Goal: Task Accomplishment & Management: Complete application form

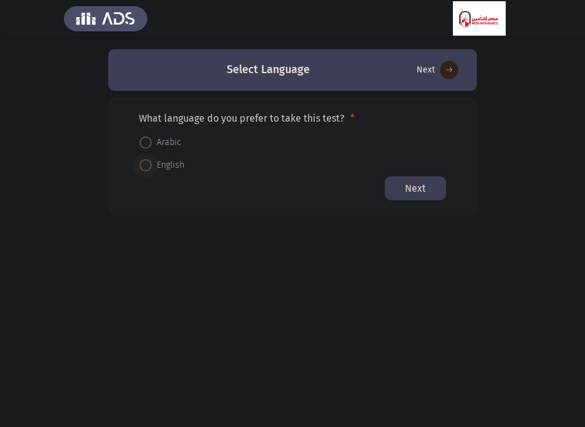
click at [151, 169] on span at bounding box center [145, 165] width 12 height 12
click at [151, 169] on input "English" at bounding box center [145, 165] width 12 height 12
radio input "true"
click at [409, 194] on button "Next" at bounding box center [415, 188] width 61 height 24
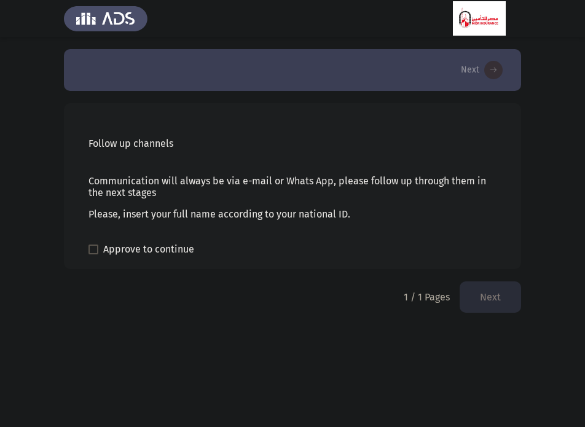
drag, startPoint x: 84, startPoint y: 139, endPoint x: 230, endPoint y: 216, distance: 165.2
click at [230, 216] on div "Follow up channels Communication will always be via e-mail or Whats App, please…" at bounding box center [292, 186] width 457 height 166
click at [230, 216] on p "Please, insert your full name according to your national ID." at bounding box center [292, 214] width 408 height 12
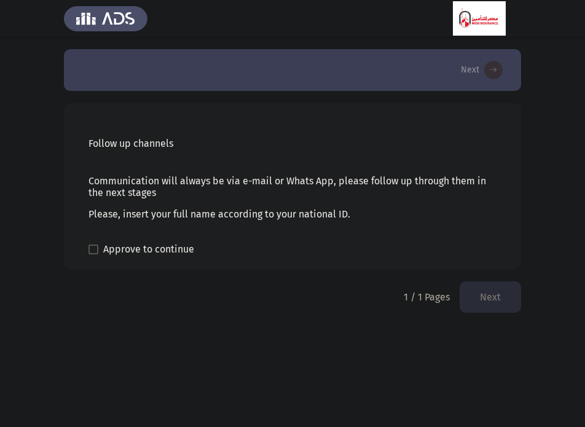
click at [223, 184] on p "Communication will always be via e-mail or Whats App, please follow up through …" at bounding box center [292, 186] width 408 height 23
click at [92, 250] on span at bounding box center [93, 250] width 10 height 10
click at [93, 254] on input "Approve to continue" at bounding box center [93, 254] width 1 height 1
checkbox input "true"
click at [477, 301] on button "Next" at bounding box center [490, 296] width 61 height 31
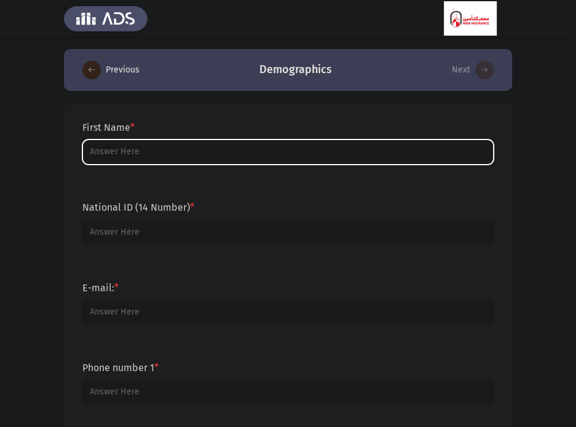
click at [176, 159] on input "First Name *" at bounding box center [287, 151] width 411 height 25
type input "إ"
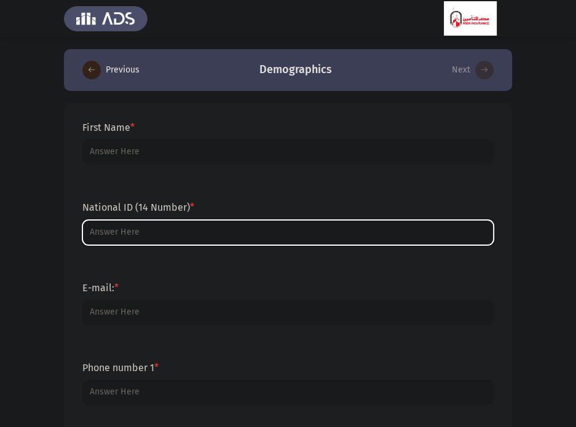
click at [165, 227] on input "National ID (14 Number) *" at bounding box center [287, 232] width 411 height 25
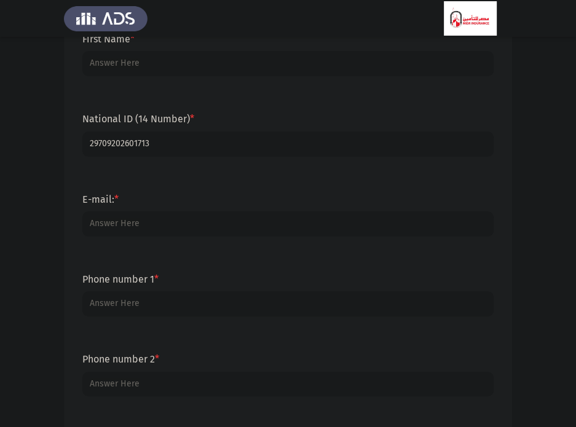
scroll to position [93, 0]
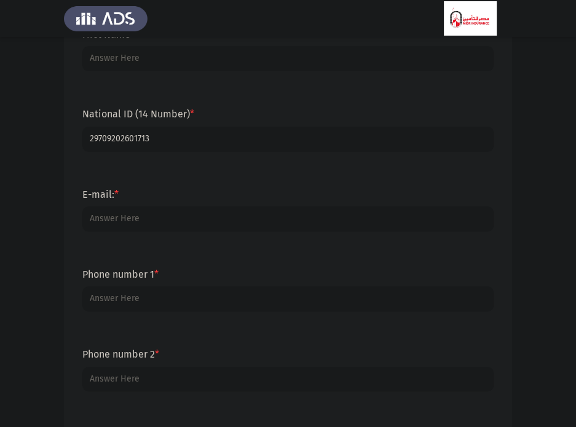
type input "29709202601713"
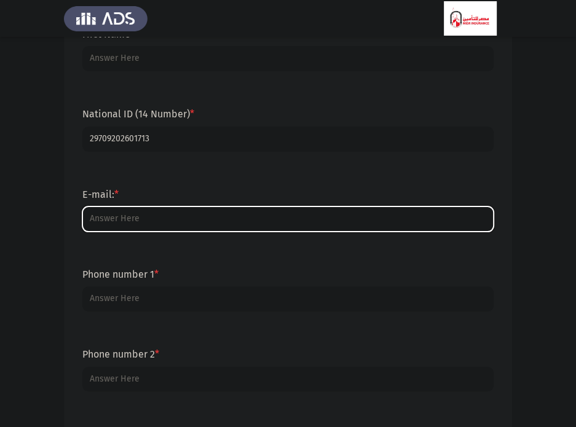
click at [113, 211] on input "E-mail: *" at bounding box center [287, 218] width 411 height 25
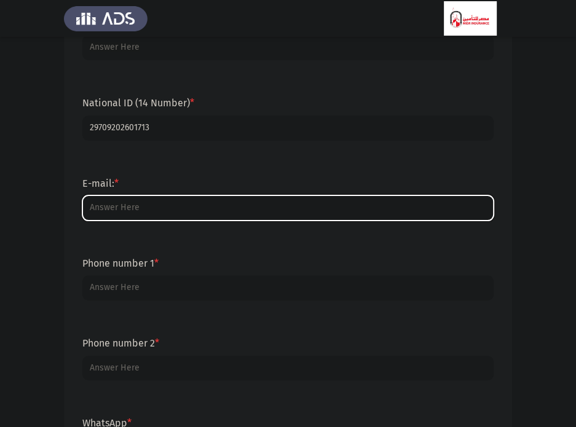
scroll to position [115, 0]
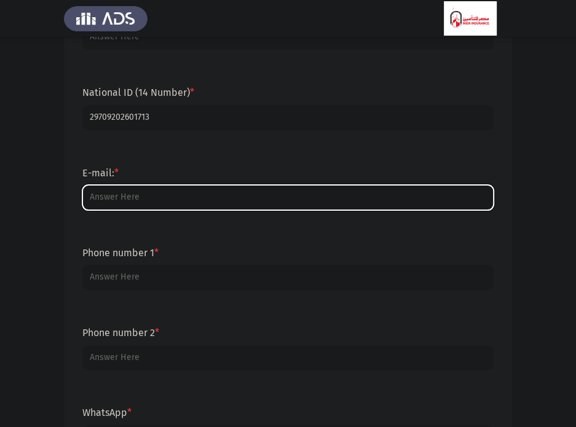
click at [167, 191] on input "E-mail: *" at bounding box center [287, 197] width 411 height 25
click at [166, 191] on input "E-mail: *" at bounding box center [287, 197] width 411 height 25
click at [244, 206] on input "E-mail: *" at bounding box center [287, 197] width 411 height 25
click at [237, 198] on input "E-mail: *" at bounding box center [287, 197] width 411 height 25
click at [189, 198] on input "E-mail: *" at bounding box center [287, 197] width 411 height 25
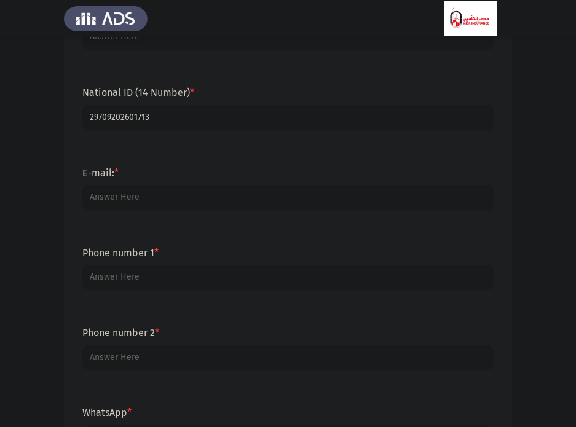
click at [167, 315] on div "Phone number 2 *" at bounding box center [287, 348] width 423 height 80
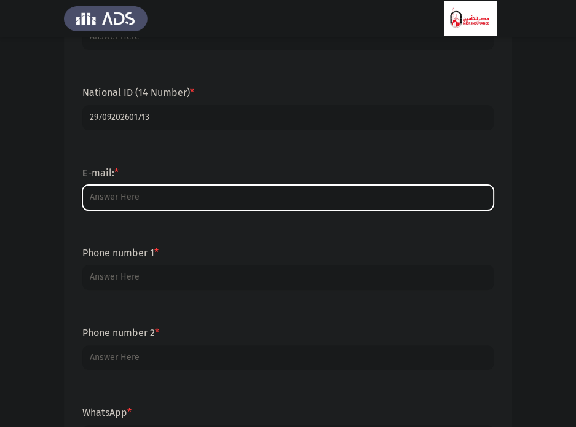
click at [155, 198] on input "E-mail: *" at bounding box center [287, 197] width 411 height 25
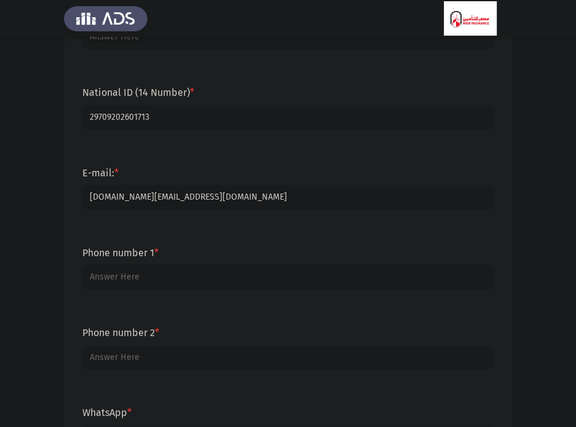
type input "[DOMAIN_NAME][EMAIL_ADDRESS][DOMAIN_NAME]"
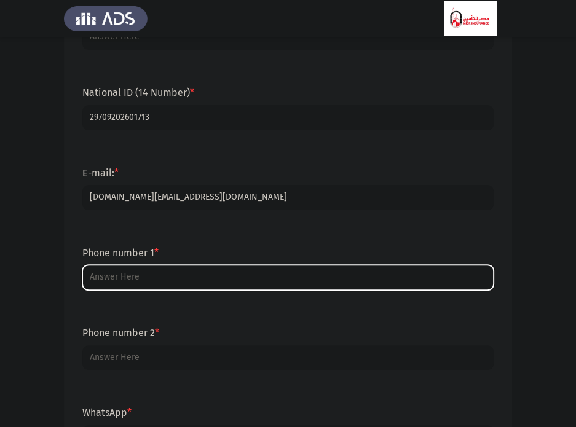
click at [128, 276] on input "Phone number 1 *" at bounding box center [287, 277] width 411 height 25
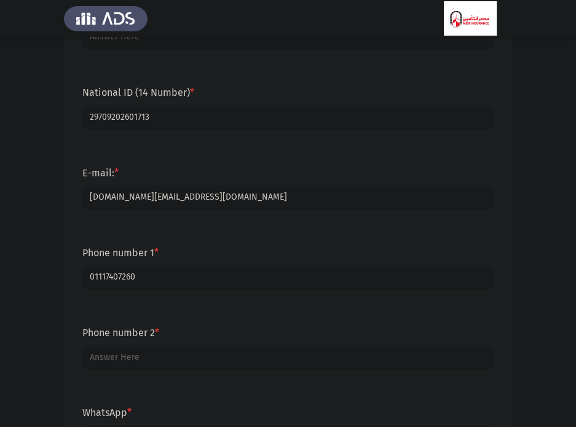
type input "01117407260"
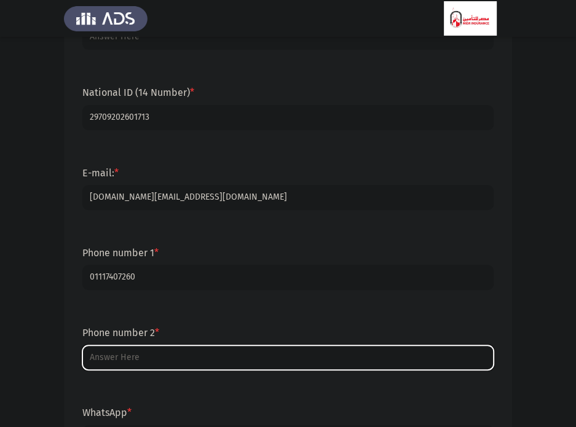
click at [141, 348] on input "Phone number 2 *" at bounding box center [287, 357] width 411 height 25
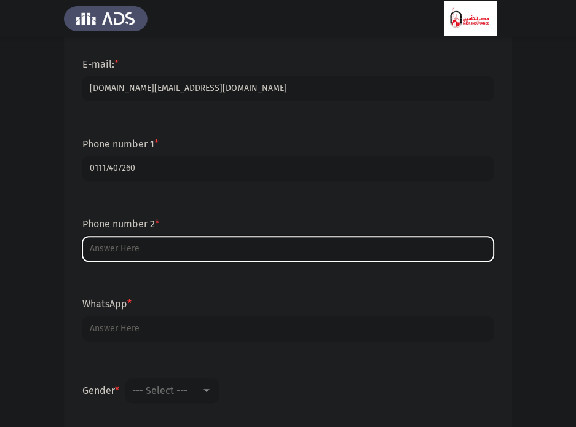
scroll to position [224, 0]
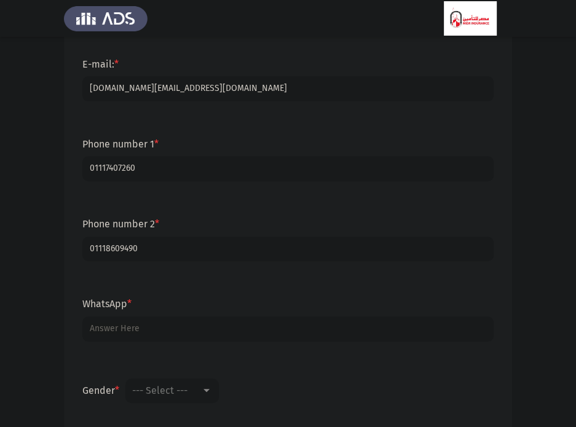
type input "01118609490"
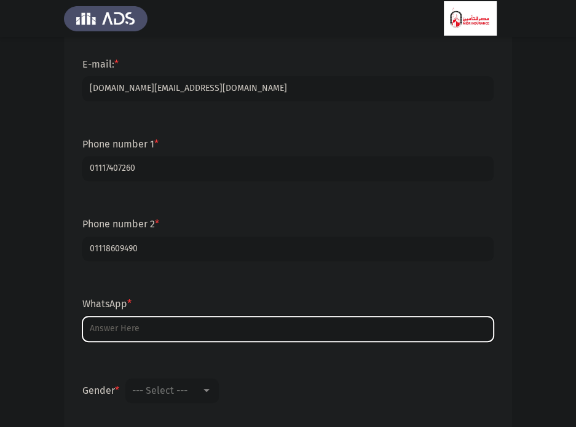
click at [136, 334] on input "WhatsApp *" at bounding box center [287, 328] width 411 height 25
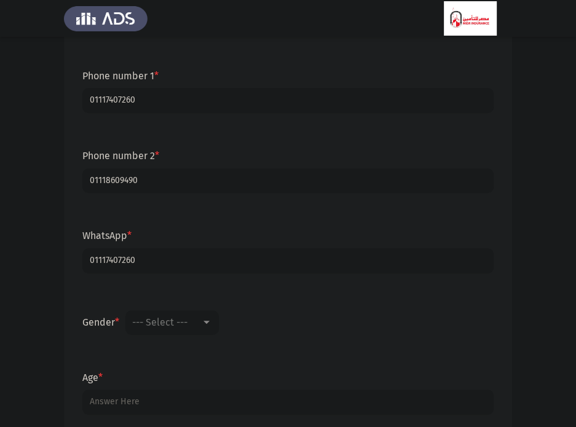
scroll to position [295, 0]
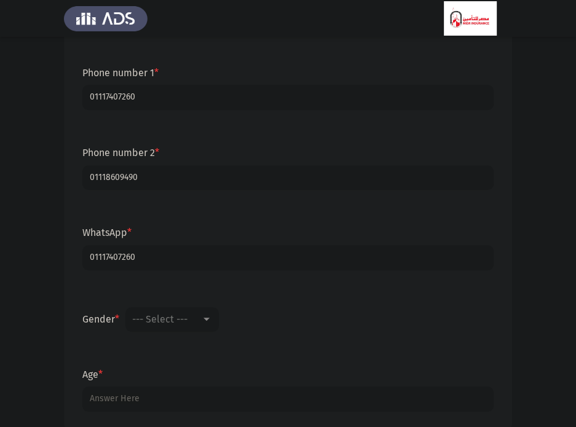
type input "01117407260"
click at [151, 321] on span "--- Select ---" at bounding box center [159, 319] width 55 height 12
click at [146, 318] on span "[DEMOGRAPHIC_DATA]" at bounding box center [190, 318] width 115 height 29
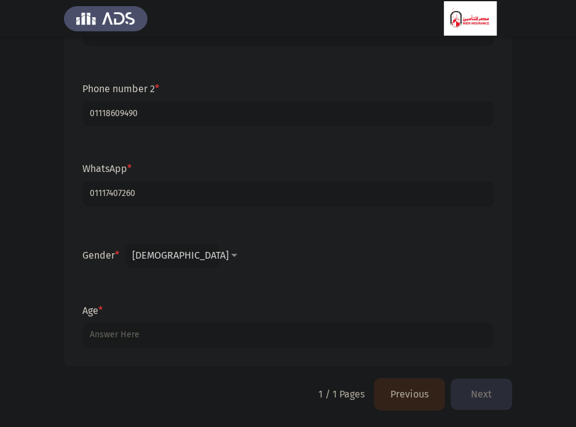
scroll to position [359, 0]
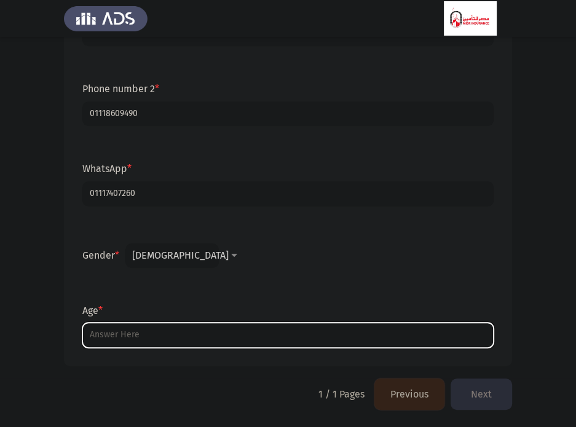
click at [136, 327] on input "Age *" at bounding box center [287, 335] width 411 height 25
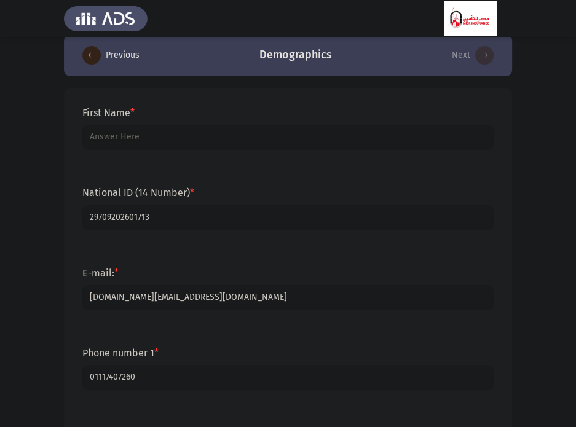
scroll to position [0, 0]
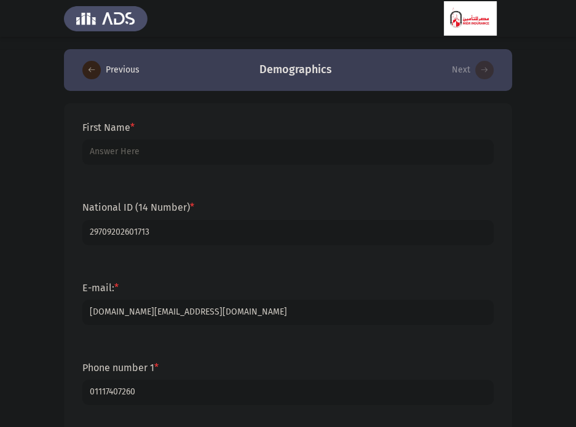
type input "28"
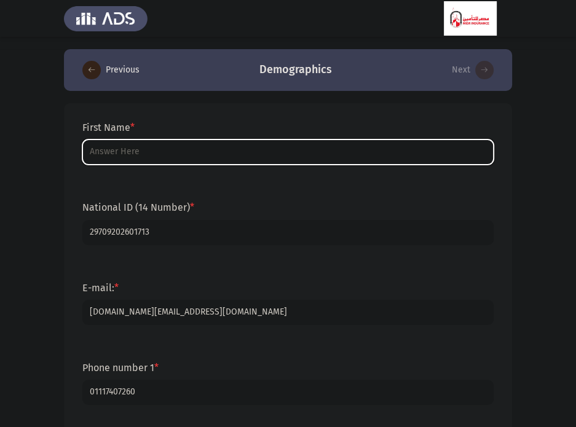
click at [138, 154] on input "First Name *" at bounding box center [287, 151] width 411 height 25
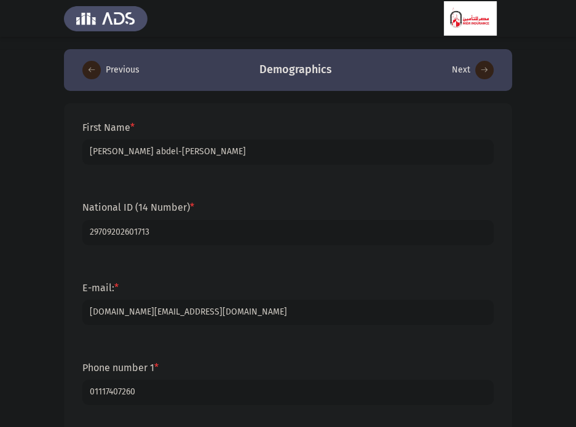
type input "[PERSON_NAME] abdel-[PERSON_NAME]"
click at [213, 188] on div "National ID (14 Number) * 29709202601713" at bounding box center [287, 223] width 423 height 80
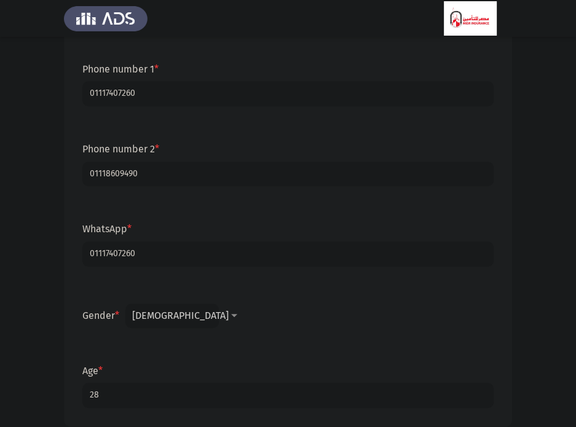
scroll to position [359, 0]
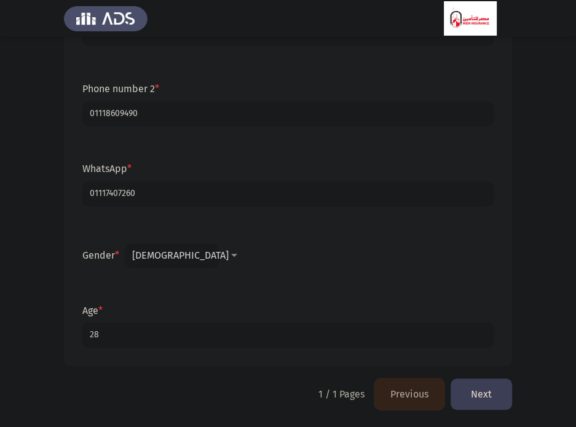
click at [487, 397] on button "Next" at bounding box center [480, 393] width 61 height 31
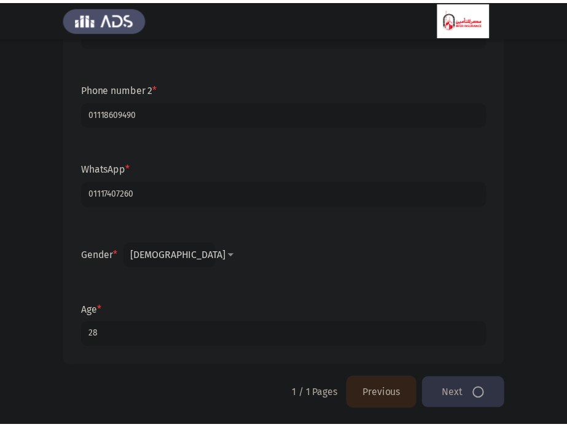
scroll to position [0, 0]
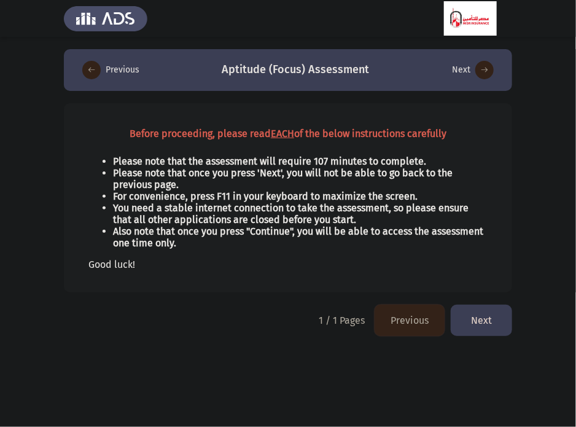
click at [398, 277] on div "Please note that the assessment will require 107 minutes to complete. Please no…" at bounding box center [287, 213] width 399 height 135
click at [496, 321] on button "Next" at bounding box center [481, 320] width 61 height 31
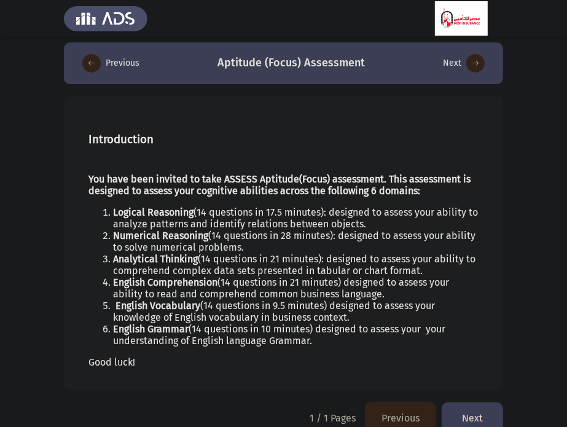
scroll to position [28, 0]
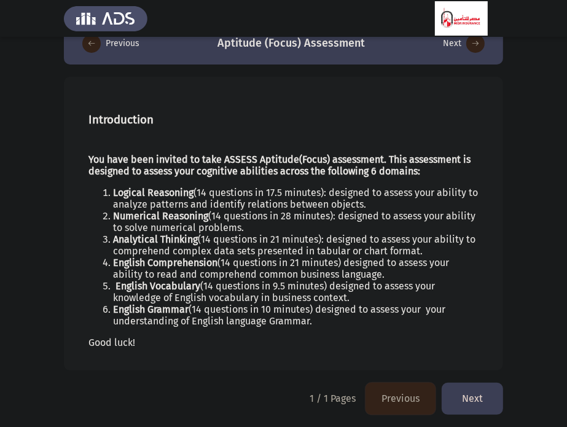
click at [278, 156] on strong "You have been invited to take ASSESS Aptitude(Focus) assessment. This assessmen…" at bounding box center [279, 165] width 382 height 23
click at [453, 213] on li "Numerical Reasoning (14 questions in 28 minutes): designed to assess your abili…" at bounding box center [296, 221] width 366 height 23
click at [463, 396] on button "Next" at bounding box center [472, 398] width 61 height 31
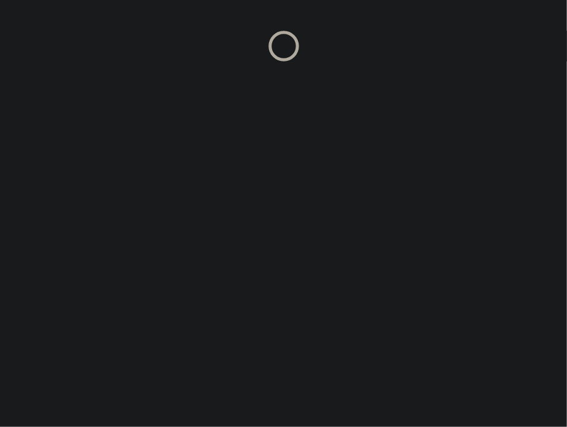
scroll to position [0, 0]
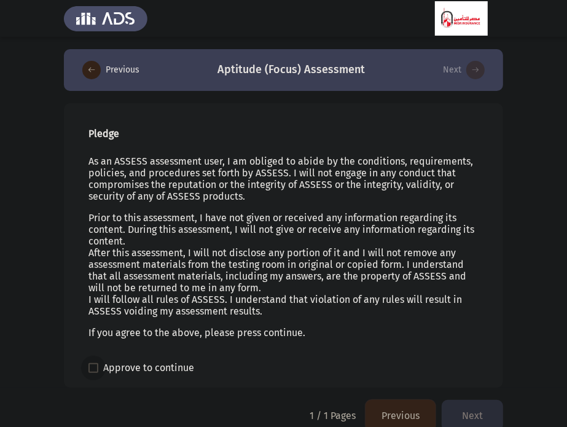
click at [95, 372] on span at bounding box center [93, 368] width 10 height 10
click at [93, 373] on input "Approve to continue" at bounding box center [93, 373] width 1 height 1
checkbox input "true"
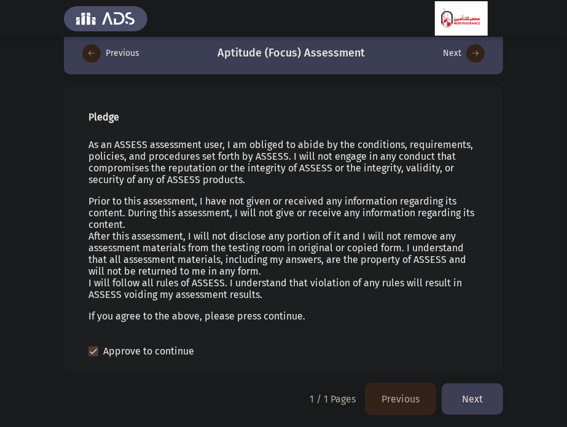
click at [462, 402] on button "Next" at bounding box center [472, 398] width 61 height 31
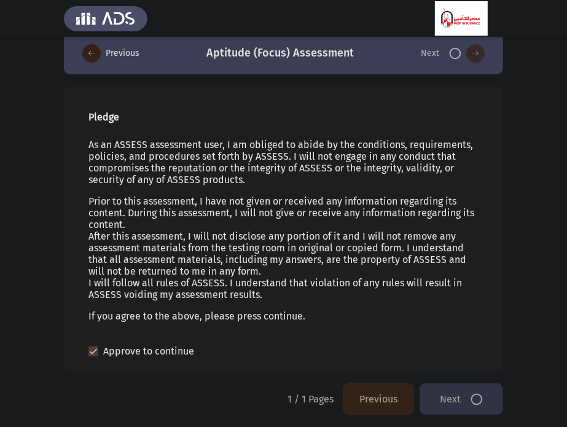
scroll to position [0, 0]
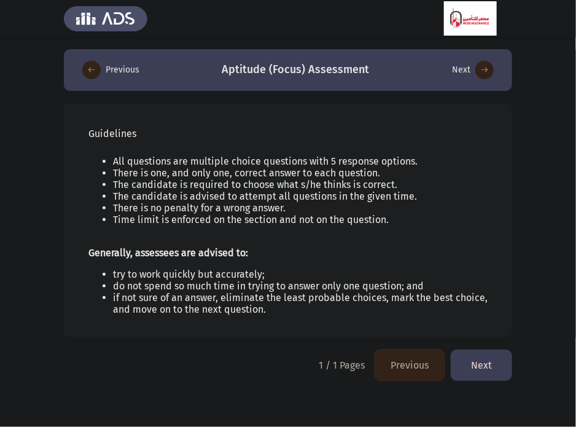
click at [479, 363] on button "Next" at bounding box center [481, 365] width 61 height 31
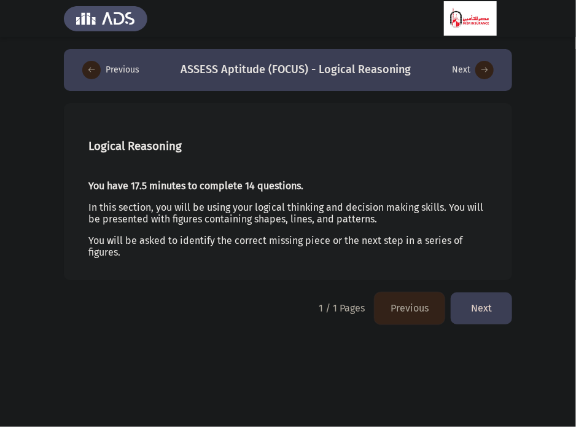
click at [482, 313] on button "Next" at bounding box center [481, 307] width 61 height 31
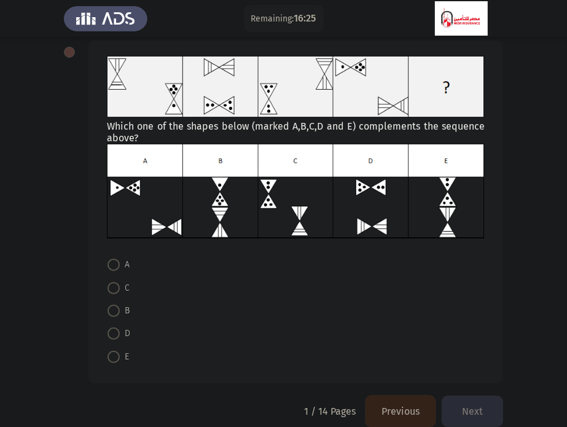
scroll to position [63, 0]
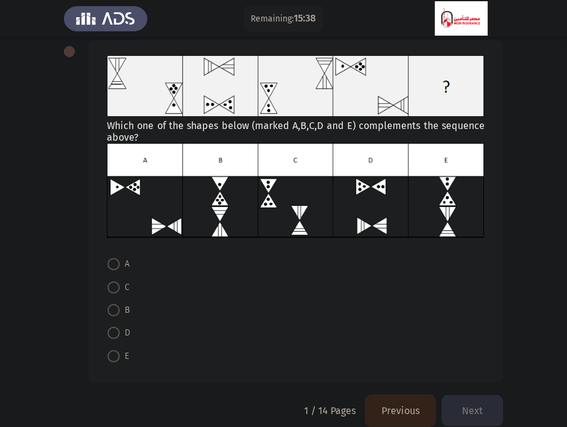
click at [362, 203] on img at bounding box center [296, 190] width 378 height 95
click at [112, 331] on span at bounding box center [114, 333] width 12 height 12
click at [112, 331] on input "D" at bounding box center [114, 333] width 12 height 12
radio input "true"
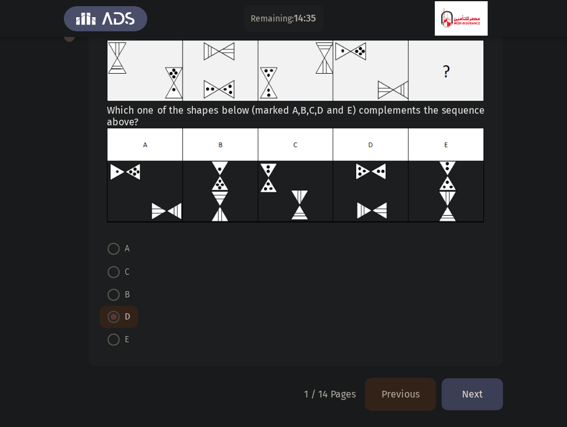
click at [471, 396] on button "Next" at bounding box center [472, 393] width 61 height 31
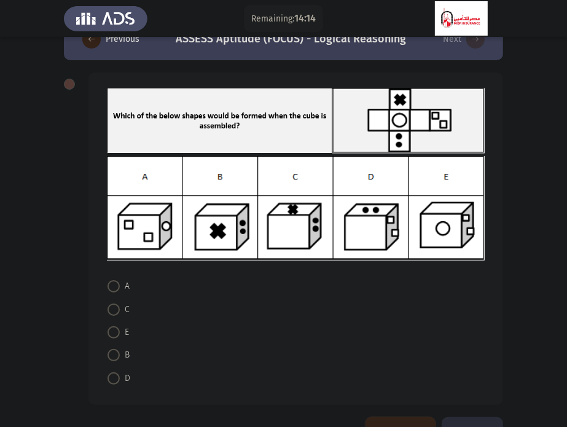
scroll to position [39, 0]
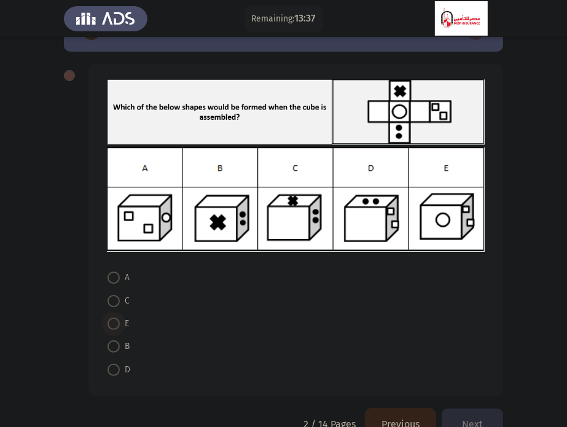
click at [111, 324] on span at bounding box center [114, 324] width 12 height 12
click at [111, 324] on input "E" at bounding box center [114, 324] width 12 height 12
radio input "true"
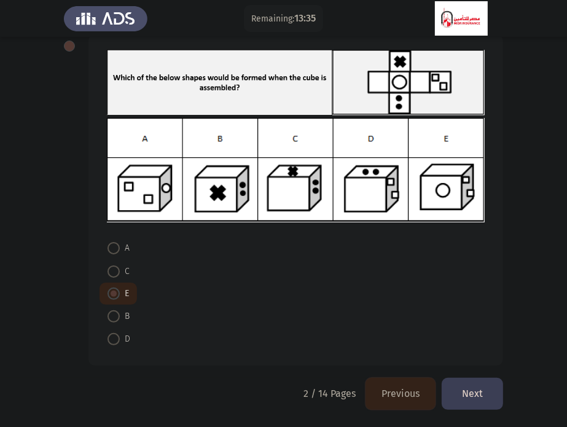
click at [462, 394] on button "Next" at bounding box center [472, 393] width 61 height 31
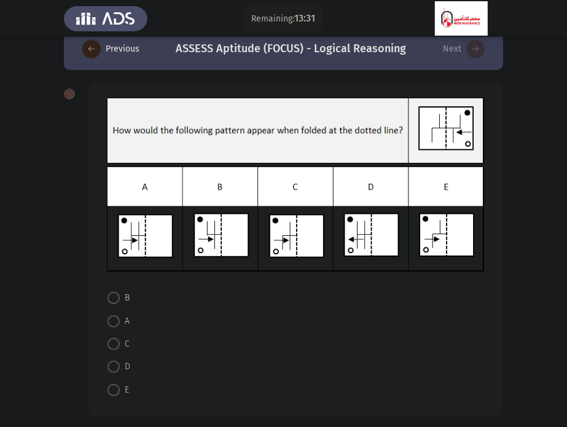
scroll to position [61, 0]
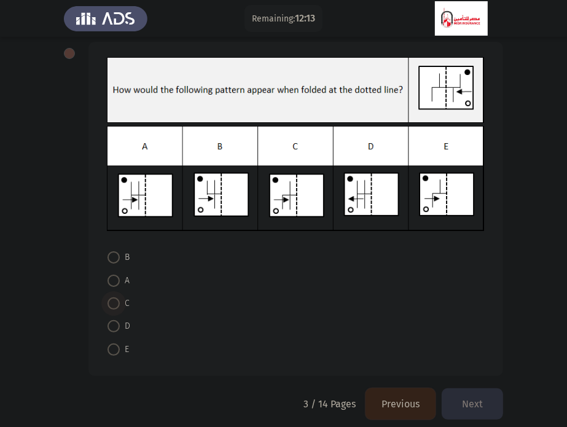
click at [114, 302] on span at bounding box center [114, 303] width 12 height 12
click at [114, 302] on input "C" at bounding box center [114, 303] width 12 height 12
radio input "true"
click at [472, 399] on button "Next" at bounding box center [472, 402] width 61 height 31
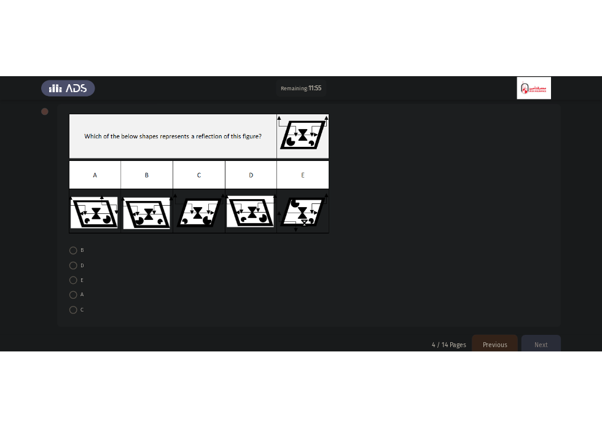
scroll to position [0, 0]
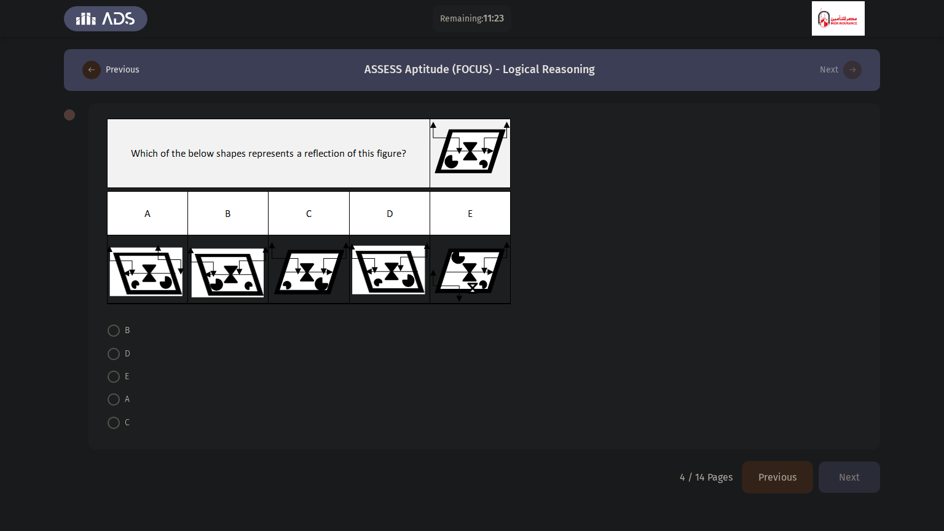
click at [115, 401] on span at bounding box center [114, 399] width 12 height 12
click at [115, 401] on input "A" at bounding box center [114, 399] width 12 height 12
radio input "true"
click at [584, 426] on button "Next" at bounding box center [848, 475] width 61 height 31
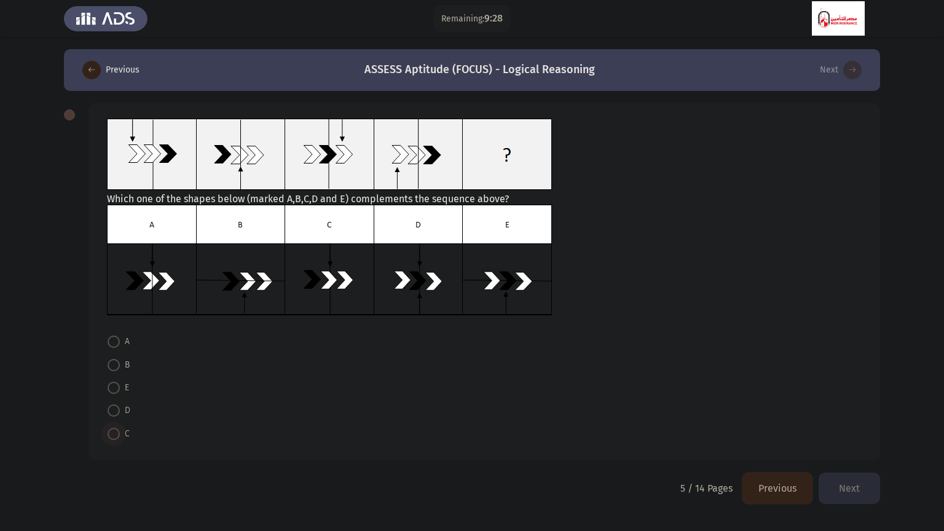
click at [116, 426] on span at bounding box center [114, 434] width 12 height 12
click at [116, 426] on input "C" at bounding box center [114, 434] width 12 height 12
radio input "true"
click at [584, 426] on button "Next" at bounding box center [848, 486] width 61 height 31
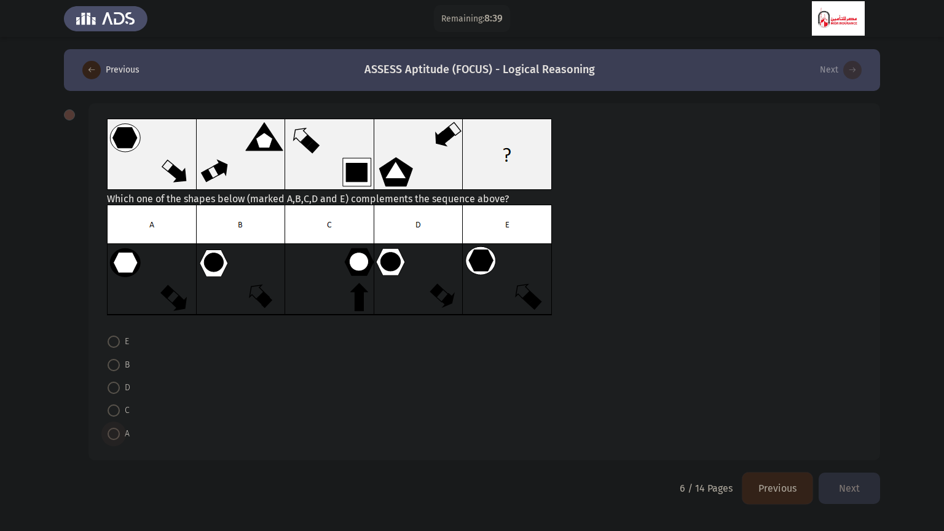
click at [112, 426] on span at bounding box center [114, 434] width 12 height 12
click at [112, 426] on input "A" at bounding box center [114, 434] width 12 height 12
radio input "true"
click at [584, 426] on button "Next" at bounding box center [848, 486] width 61 height 31
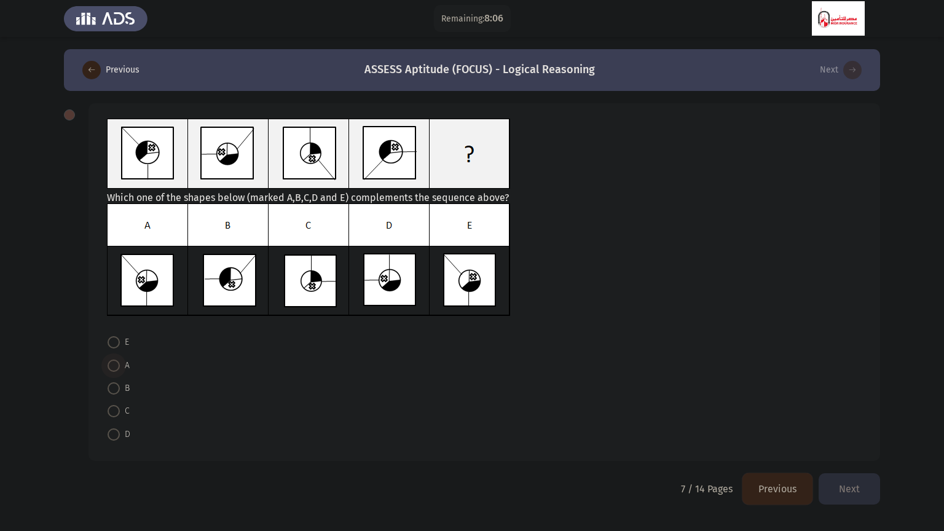
click at [109, 371] on label "A" at bounding box center [119, 365] width 22 height 15
click at [109, 371] on input "A" at bounding box center [114, 365] width 12 height 12
radio input "true"
click at [584, 426] on button "Next" at bounding box center [848, 487] width 61 height 31
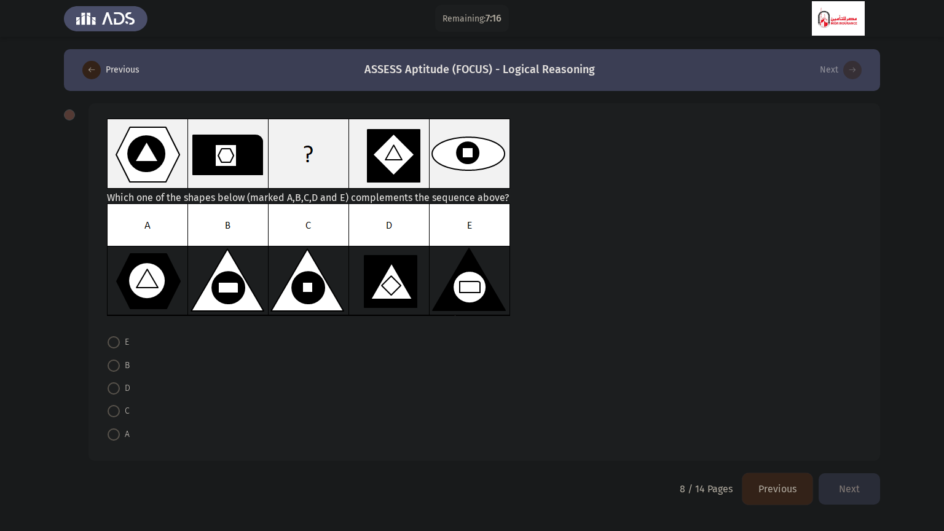
click at [229, 294] on img at bounding box center [309, 259] width 404 height 113
click at [109, 368] on span at bounding box center [114, 365] width 12 height 12
click at [109, 368] on input "B" at bounding box center [114, 365] width 12 height 12
radio input "true"
click at [584, 426] on button "Next" at bounding box center [848, 487] width 61 height 31
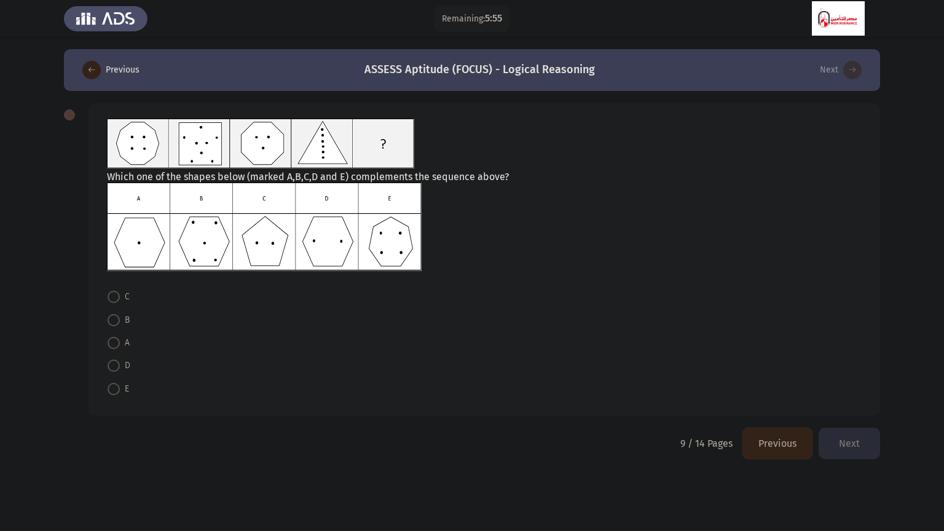
click at [327, 245] on img at bounding box center [264, 226] width 315 height 88
click at [118, 358] on label "D" at bounding box center [119, 365] width 23 height 15
click at [118, 359] on input "D" at bounding box center [114, 365] width 12 height 12
radio input "true"
click at [584, 426] on button "Next" at bounding box center [848, 441] width 61 height 31
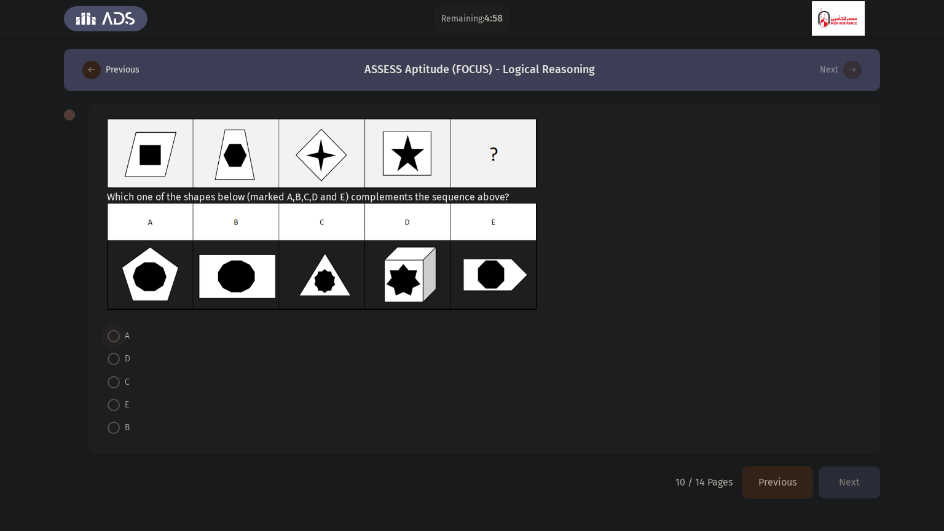
click at [111, 340] on span at bounding box center [114, 336] width 12 height 12
click at [111, 340] on input "A" at bounding box center [114, 336] width 12 height 12
radio input "true"
click at [584, 426] on button "Next" at bounding box center [848, 481] width 61 height 31
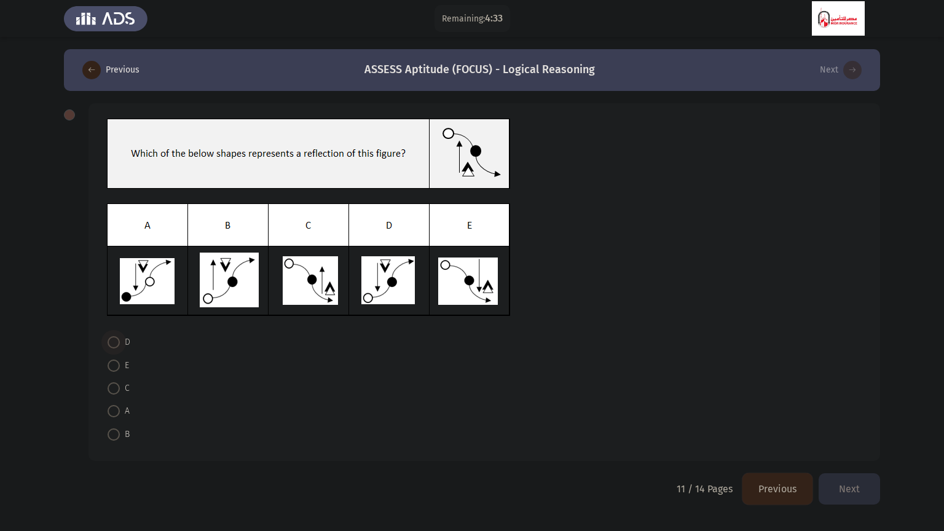
click at [111, 342] on span at bounding box center [114, 342] width 12 height 12
click at [111, 342] on input "D" at bounding box center [114, 342] width 12 height 12
radio input "true"
click at [584, 426] on button "Next" at bounding box center [848, 487] width 61 height 31
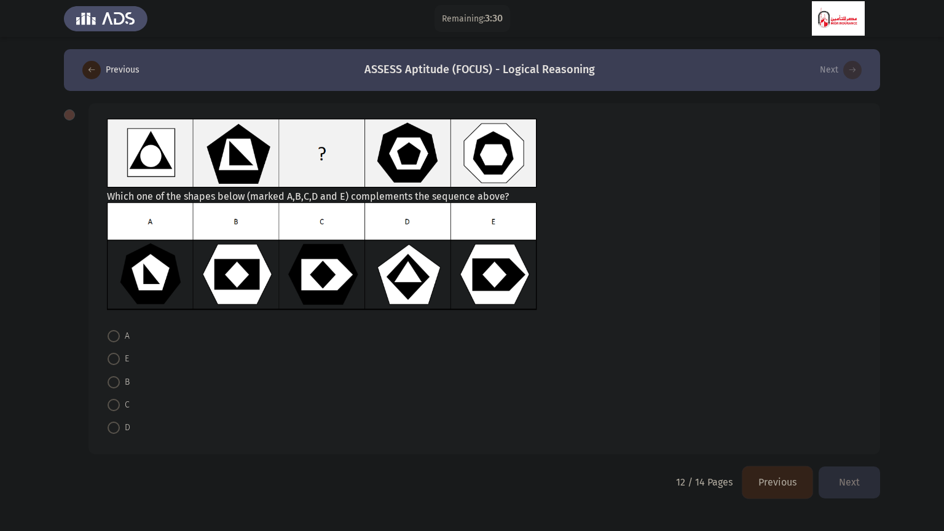
click at [400, 285] on img at bounding box center [322, 256] width 430 height 108
click at [113, 426] on span at bounding box center [114, 427] width 12 height 12
click at [113, 426] on input "D" at bounding box center [114, 427] width 12 height 12
radio input "true"
click at [584, 426] on button "Next" at bounding box center [848, 481] width 61 height 31
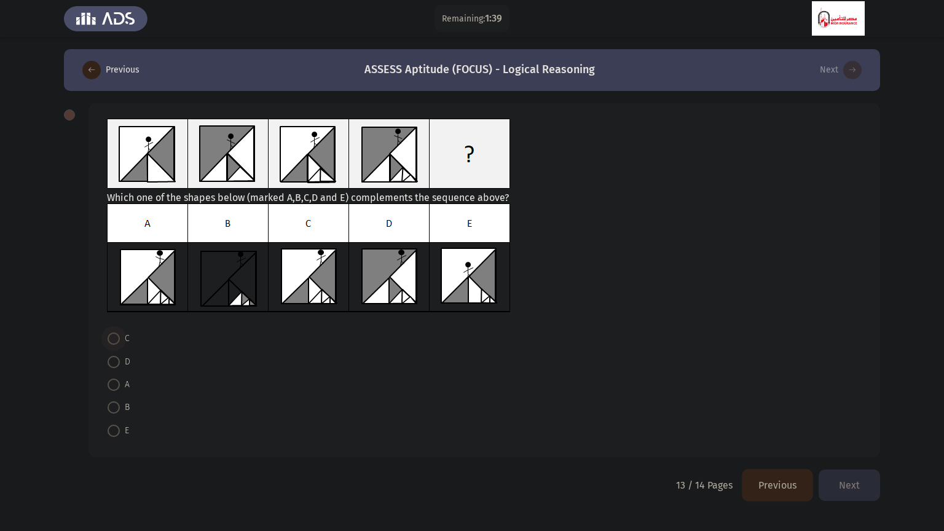
click at [112, 340] on span at bounding box center [114, 338] width 12 height 12
click at [112, 340] on input "C" at bounding box center [114, 338] width 12 height 12
radio input "true"
click at [584, 426] on button "Next" at bounding box center [848, 483] width 61 height 31
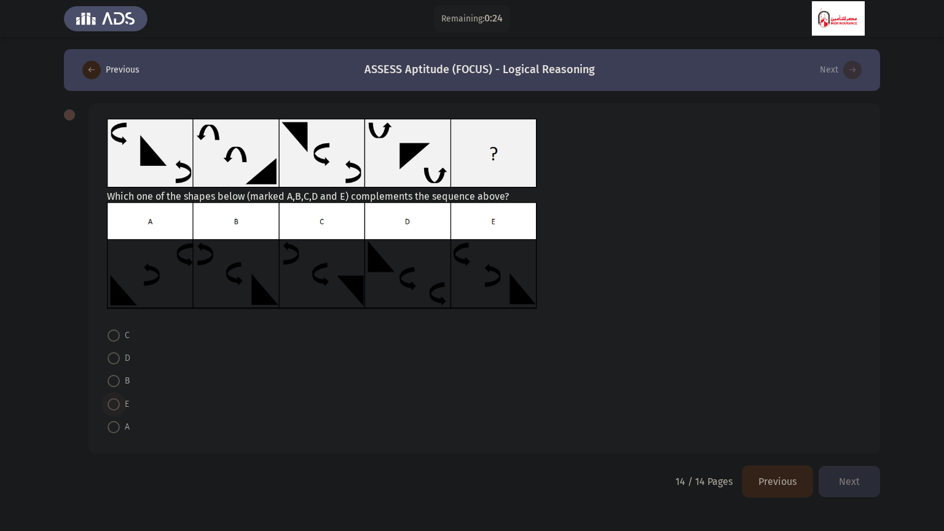
click at [112, 404] on span at bounding box center [114, 404] width 12 height 12
click at [112, 404] on input "E" at bounding box center [114, 404] width 12 height 12
radio input "true"
click at [584, 426] on button "Next" at bounding box center [848, 480] width 61 height 31
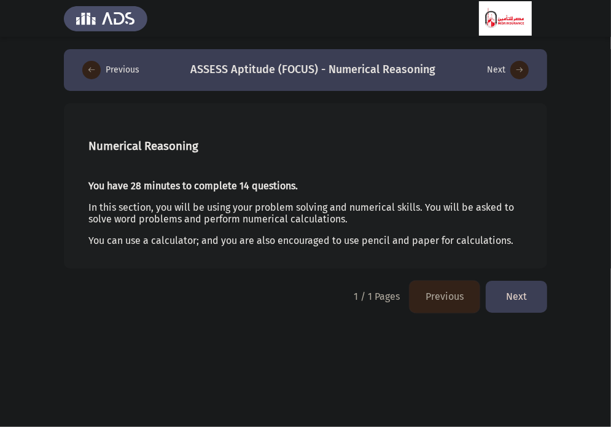
click at [517, 299] on button "Next" at bounding box center [516, 296] width 61 height 31
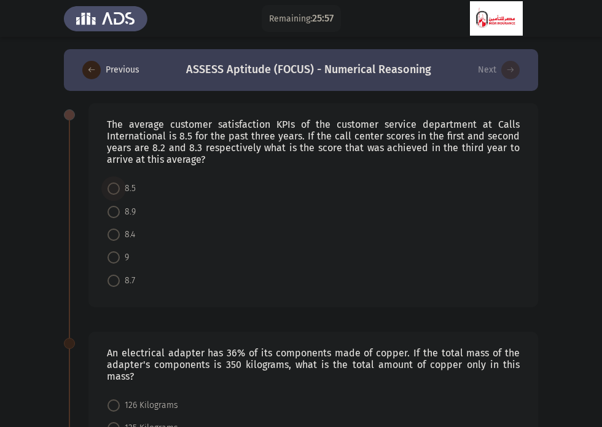
click at [112, 190] on span at bounding box center [114, 188] width 12 height 12
click at [112, 190] on input "8.5" at bounding box center [114, 188] width 12 height 12
radio input "true"
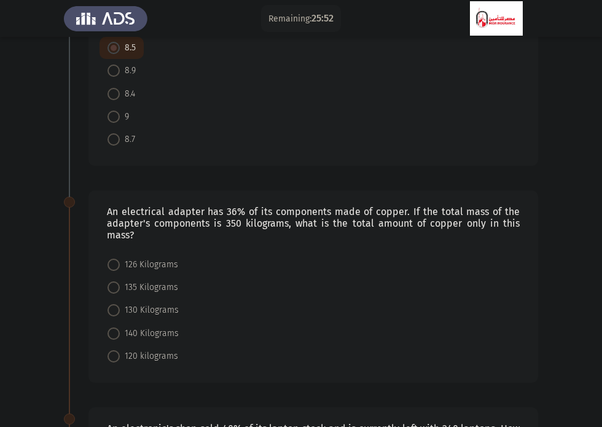
scroll to position [152, 0]
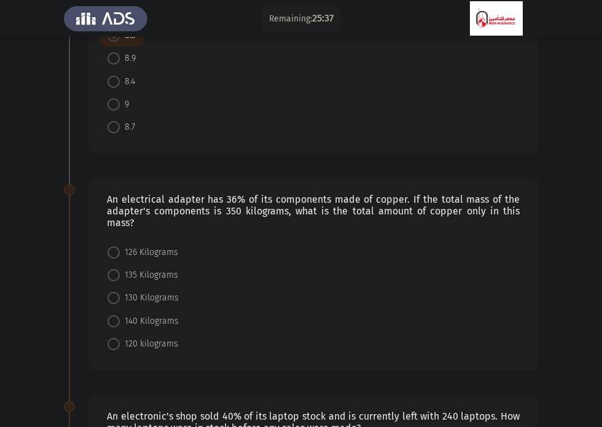
drag, startPoint x: 162, startPoint y: 202, endPoint x: 224, endPoint y: 201, distance: 62.7
click at [224, 201] on div "An electrical adapter has 36% of its components made of copper. If the total ma…" at bounding box center [313, 211] width 413 height 35
drag, startPoint x: 224, startPoint y: 201, endPoint x: 303, endPoint y: 201, distance: 79.3
click at [303, 201] on div "An electrical adapter has 36% of its components made of copper. If the total ma…" at bounding box center [313, 211] width 413 height 35
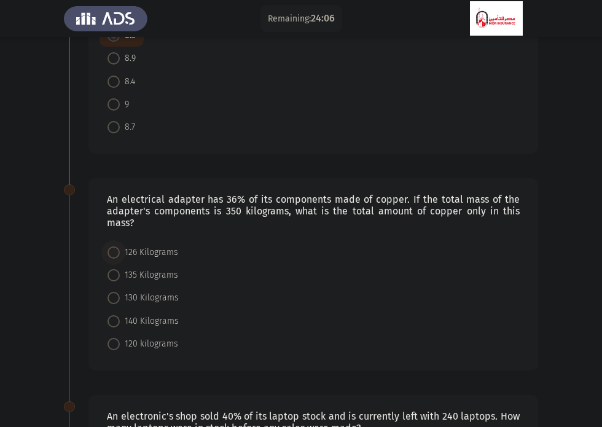
click at [112, 256] on span at bounding box center [114, 252] width 12 height 12
click at [112, 256] on input "126 Kilograms" at bounding box center [114, 252] width 12 height 12
radio input "true"
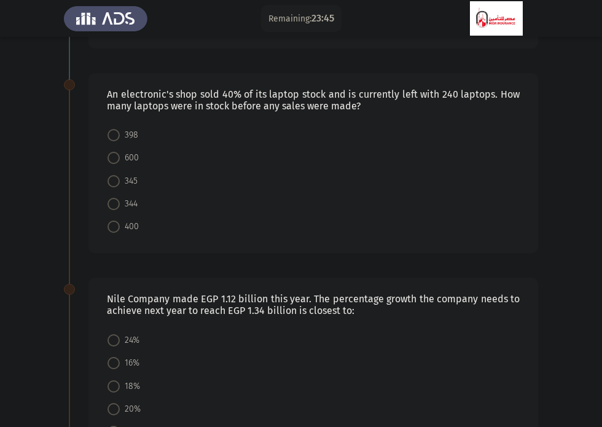
scroll to position [472, 0]
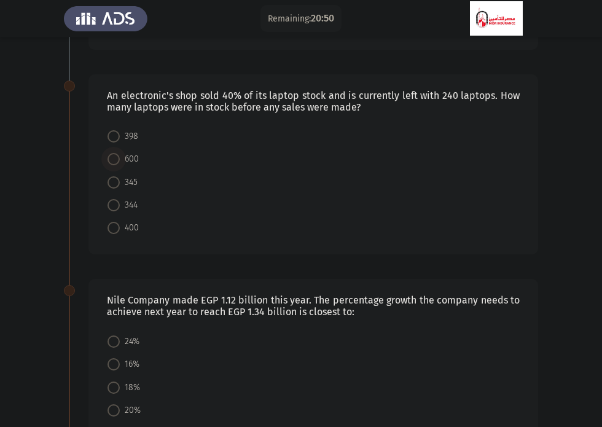
click at [115, 156] on span at bounding box center [114, 159] width 12 height 12
click at [115, 156] on input "600" at bounding box center [114, 159] width 12 height 12
radio input "true"
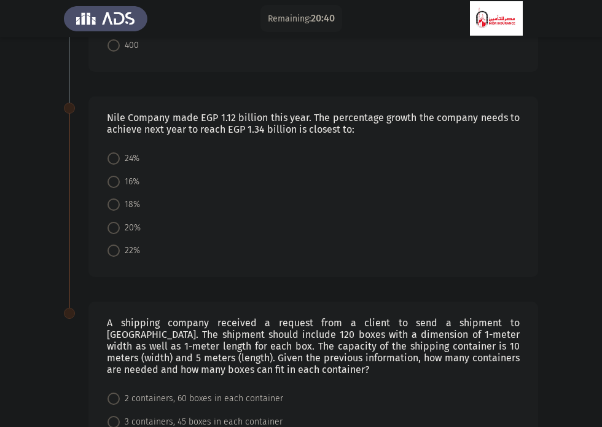
scroll to position [710, 0]
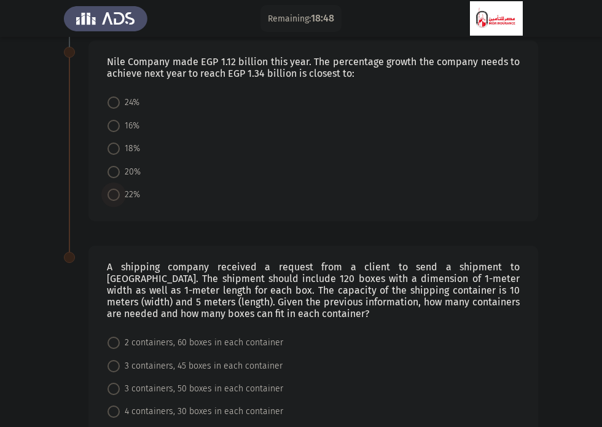
click at [112, 189] on span at bounding box center [114, 195] width 12 height 12
click at [112, 189] on input "22%" at bounding box center [114, 195] width 12 height 12
radio input "true"
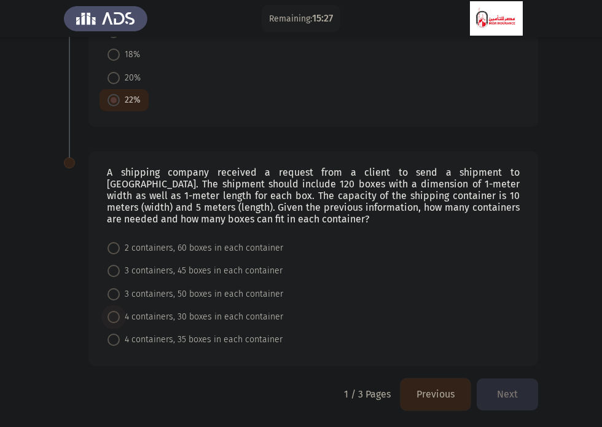
click at [112, 321] on span at bounding box center [114, 317] width 12 height 12
click at [112, 321] on input "4 containers, 30 boxes in each container" at bounding box center [114, 317] width 12 height 12
radio input "true"
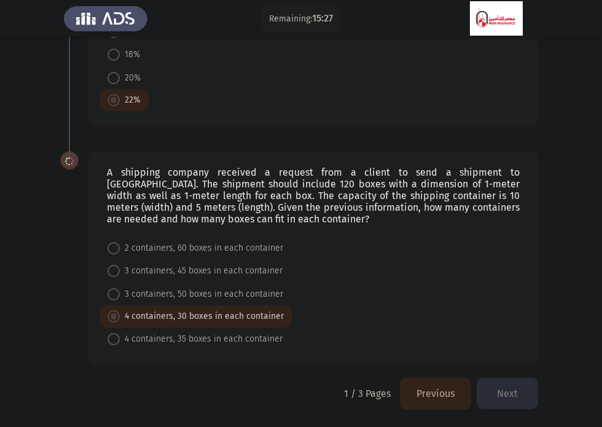
scroll to position [804, 0]
click at [501, 401] on button "Next" at bounding box center [507, 393] width 61 height 31
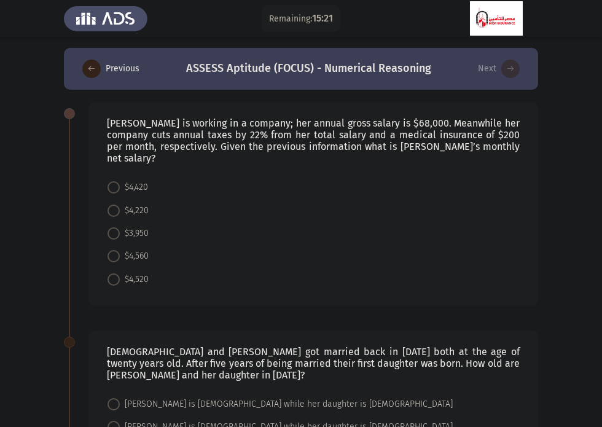
scroll to position [2, 0]
click at [112, 204] on span at bounding box center [114, 210] width 12 height 12
click at [112, 204] on input "$4,220" at bounding box center [114, 210] width 12 height 12
radio input "true"
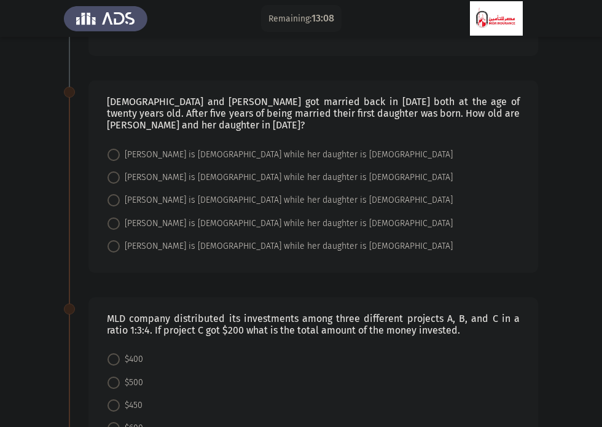
scroll to position [251, 0]
click at [111, 194] on span at bounding box center [114, 200] width 12 height 12
click at [111, 194] on input "[PERSON_NAME] is [DEMOGRAPHIC_DATA] while her daughter is [DEMOGRAPHIC_DATA]" at bounding box center [114, 200] width 12 height 12
radio input "true"
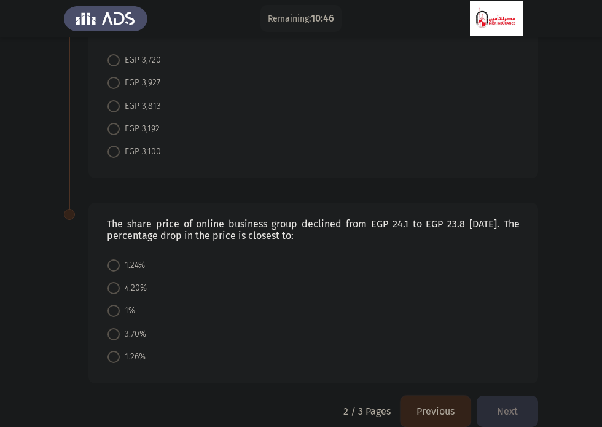
scroll to position [759, 0]
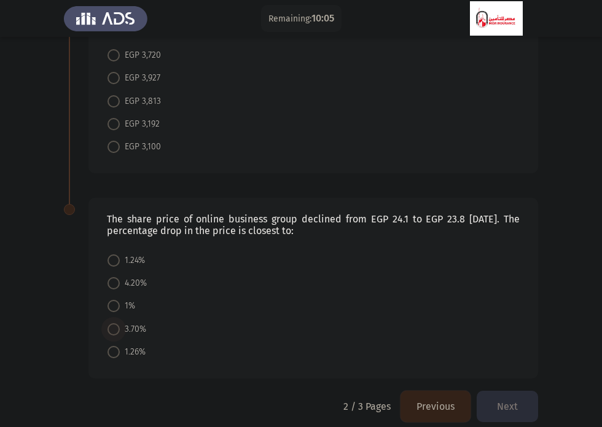
click at [114, 323] on span at bounding box center [114, 329] width 12 height 12
click at [114, 323] on input "3.70%" at bounding box center [114, 329] width 12 height 12
radio input "true"
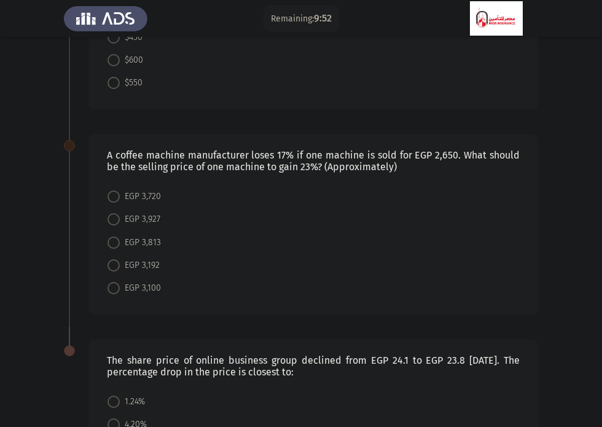
scroll to position [617, 0]
click at [114, 260] on span at bounding box center [114, 266] width 12 height 12
click at [114, 260] on input "EGP 3,192" at bounding box center [114, 266] width 12 height 12
radio input "true"
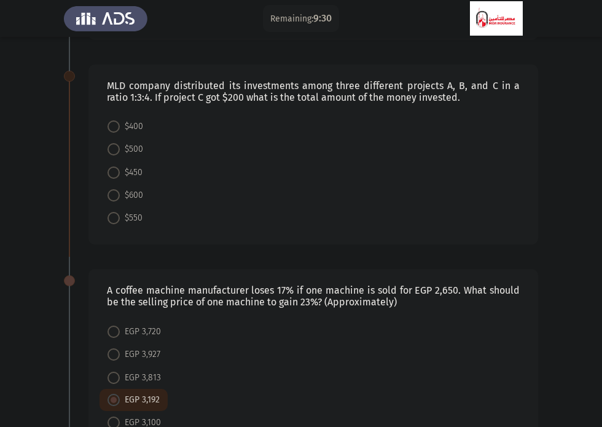
scroll to position [438, 0]
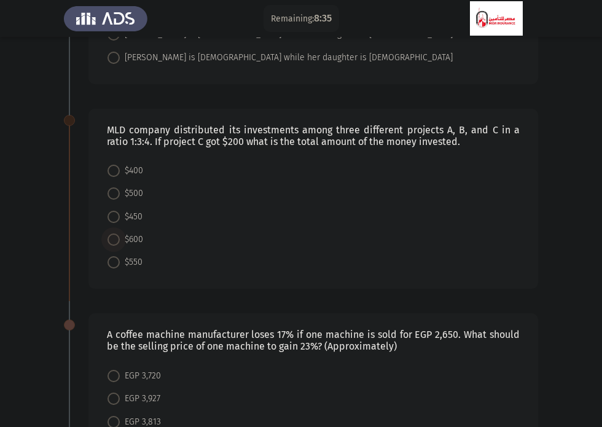
click at [115, 233] on span at bounding box center [114, 239] width 12 height 12
click at [115, 233] on input "$600" at bounding box center [114, 239] width 12 height 12
radio input "true"
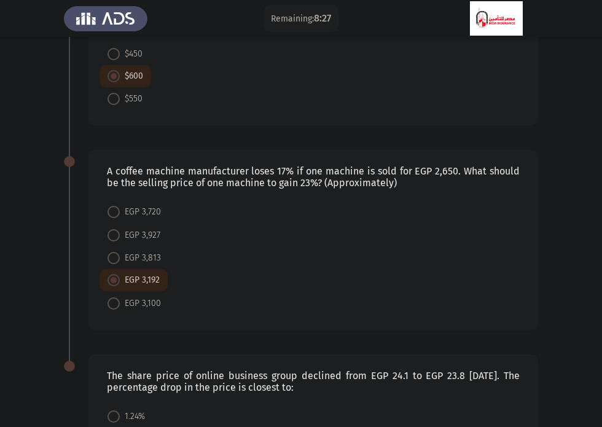
scroll to position [757, 0]
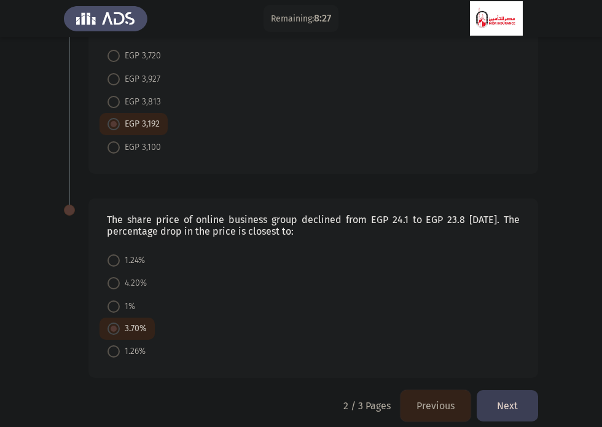
click at [496, 391] on button "Next" at bounding box center [507, 405] width 61 height 31
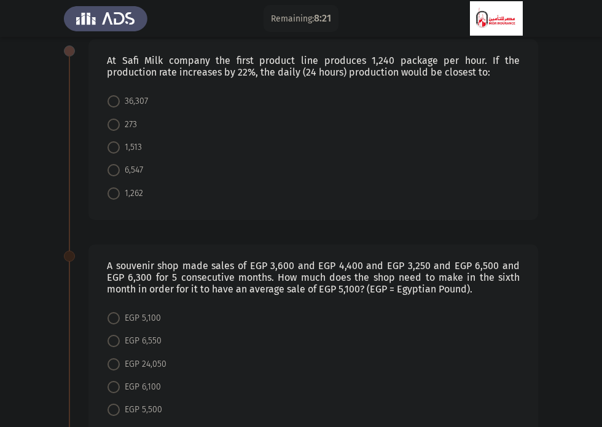
scroll to position [10, 0]
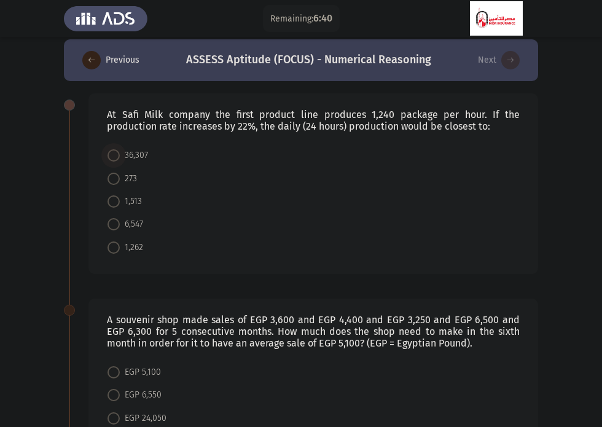
click at [115, 154] on span at bounding box center [114, 155] width 12 height 12
click at [115, 154] on input "36,307" at bounding box center [114, 155] width 12 height 12
radio input "true"
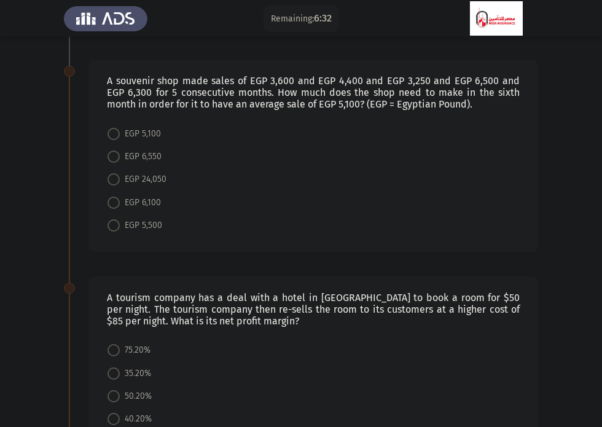
scroll to position [247, 0]
click at [119, 228] on span at bounding box center [114, 226] width 12 height 12
click at [119, 228] on input "EGP 5,500" at bounding box center [114, 226] width 12 height 12
radio input "true"
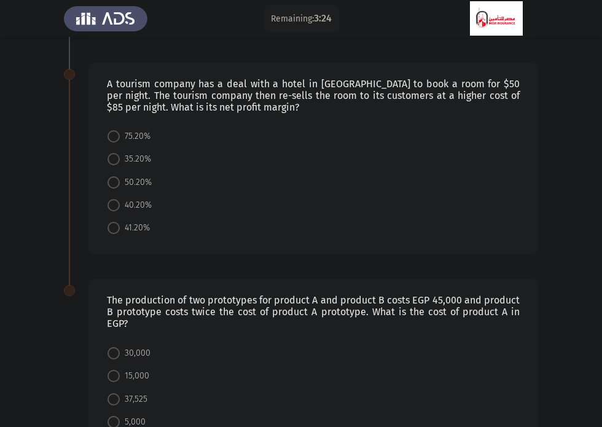
scroll to position [415, 0]
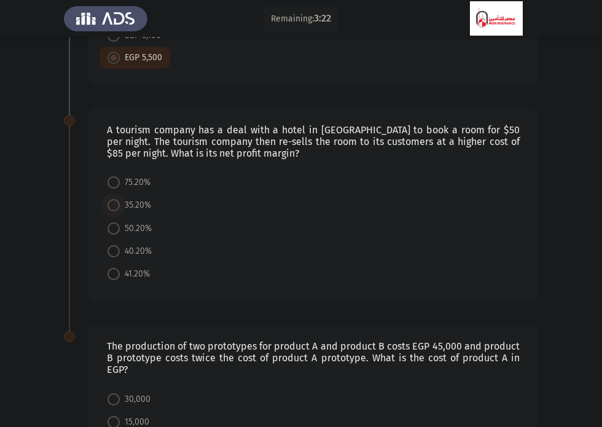
click at [111, 209] on span at bounding box center [114, 205] width 12 height 12
click at [111, 209] on input "35.20%" at bounding box center [114, 205] width 12 height 12
radio input "true"
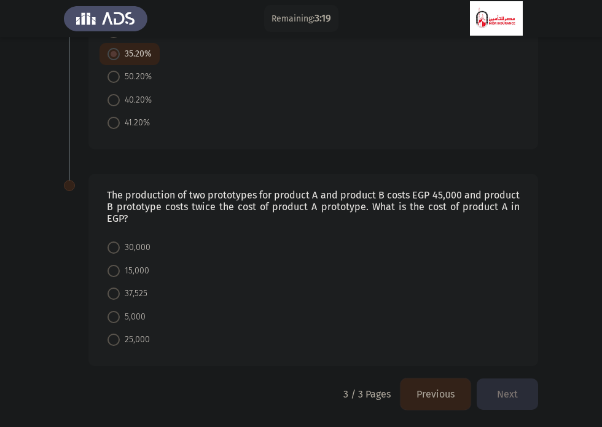
click at [120, 300] on span "37,525" at bounding box center [134, 293] width 28 height 15
click at [120, 300] on input "37,525" at bounding box center [114, 294] width 12 height 12
radio input "true"
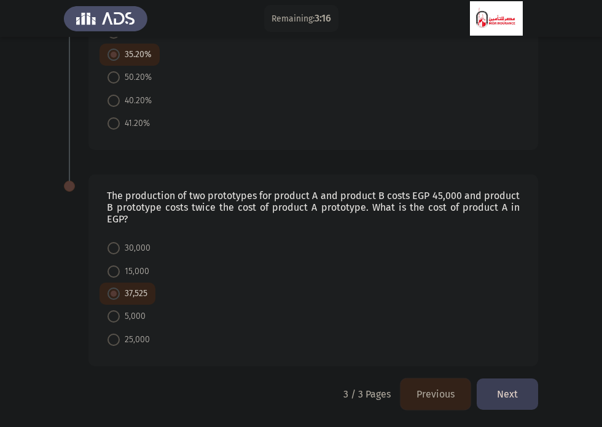
click at [504, 386] on button "Next" at bounding box center [507, 393] width 61 height 31
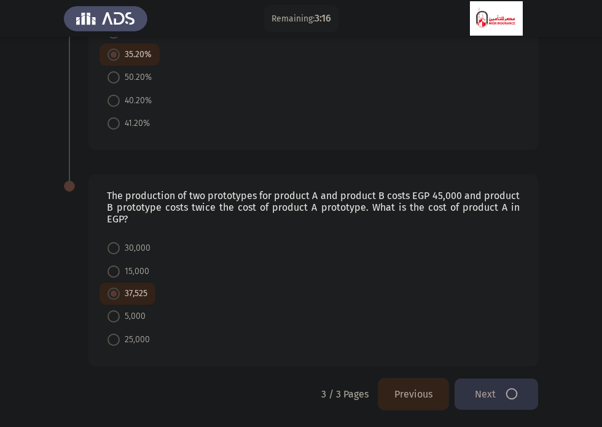
scroll to position [0, 0]
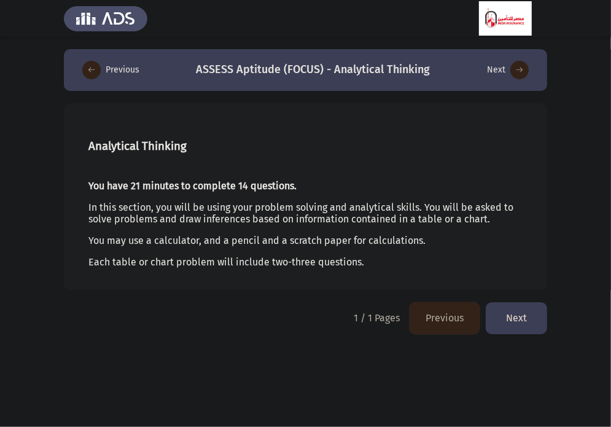
click at [519, 316] on button "Next" at bounding box center [516, 317] width 61 height 31
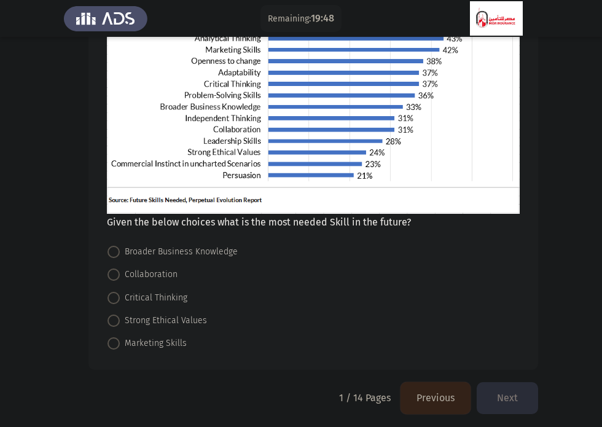
scroll to position [136, 0]
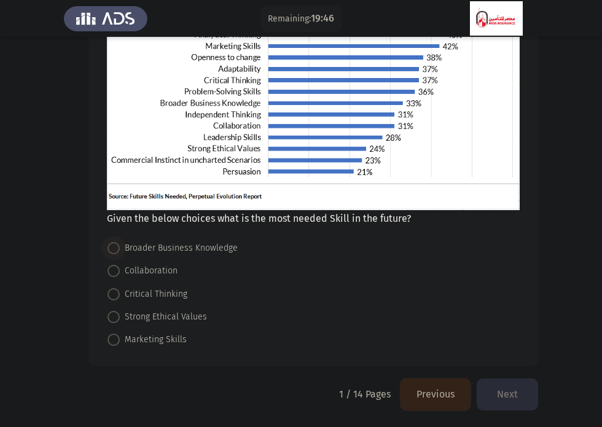
click at [114, 249] on span at bounding box center [114, 248] width 12 height 12
click at [114, 249] on input "Broader Business Knowledge" at bounding box center [114, 248] width 12 height 12
radio input "true"
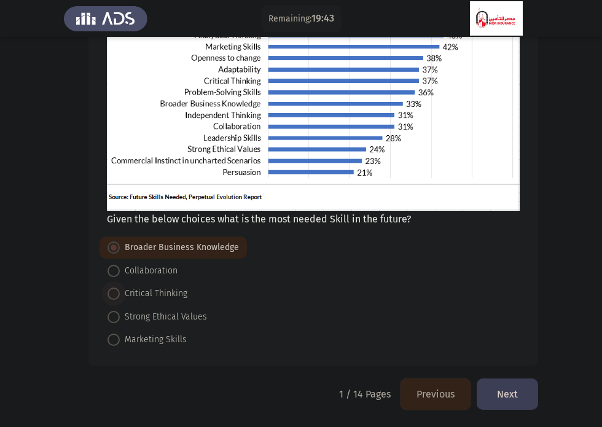
click at [113, 292] on span at bounding box center [114, 294] width 12 height 12
click at [113, 292] on input "Critical Thinking" at bounding box center [114, 294] width 12 height 12
radio input "true"
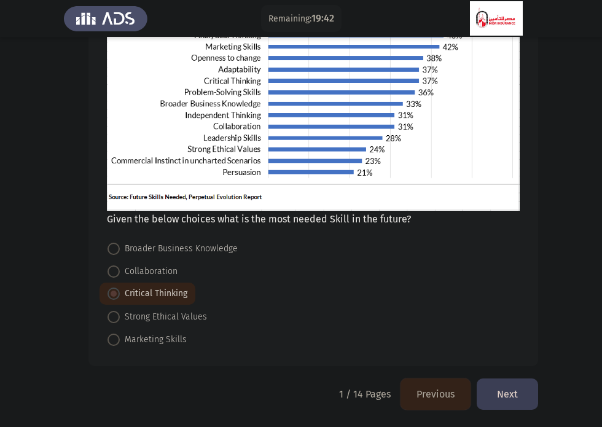
click at [516, 399] on button "Next" at bounding box center [507, 393] width 61 height 31
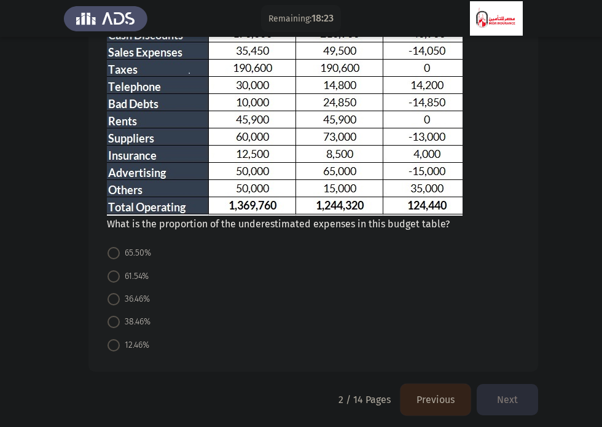
scroll to position [144, 0]
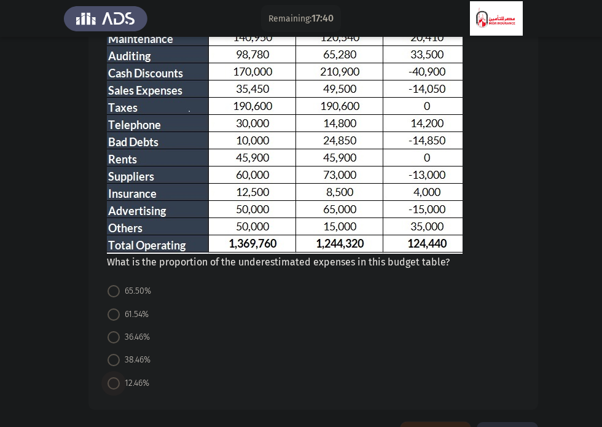
click at [111, 386] on span at bounding box center [114, 383] width 12 height 12
click at [111, 386] on input "12.46%" at bounding box center [114, 383] width 12 height 12
radio input "true"
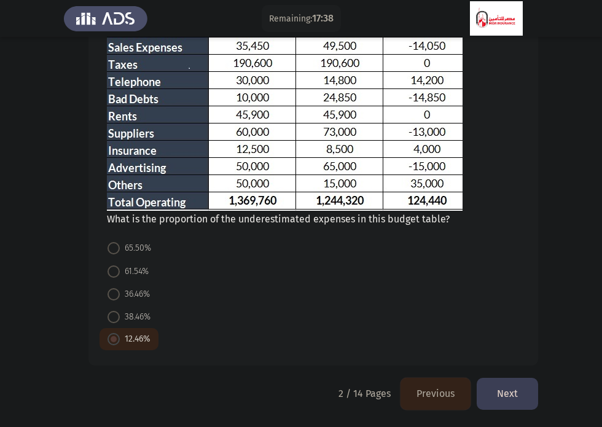
click at [498, 394] on button "Next" at bounding box center [507, 393] width 61 height 31
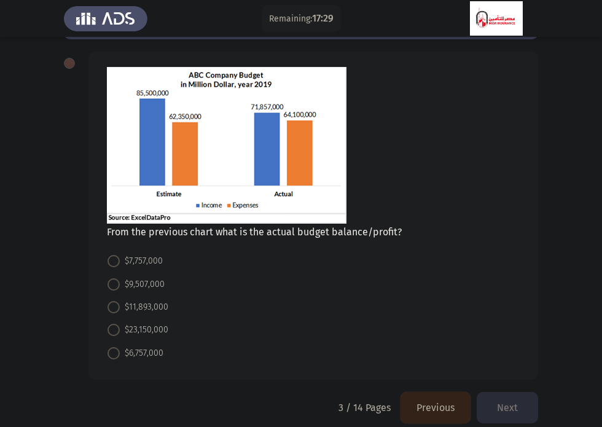
scroll to position [52, 0]
click at [127, 263] on span "$7,757,000" at bounding box center [141, 261] width 43 height 15
click at [120, 263] on input "$7,757,000" at bounding box center [114, 261] width 12 height 12
radio input "true"
click at [521, 406] on button "Next" at bounding box center [507, 406] width 61 height 31
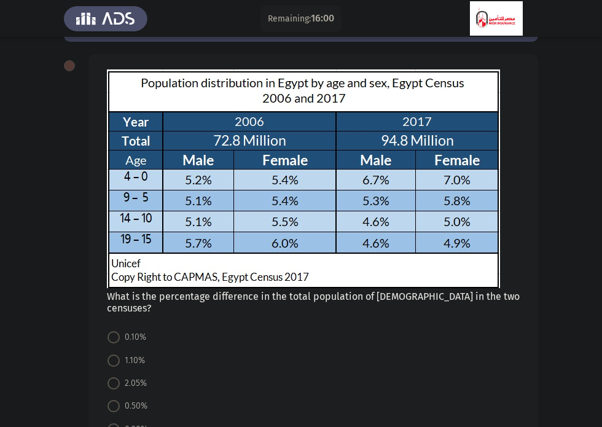
scroll to position [127, 0]
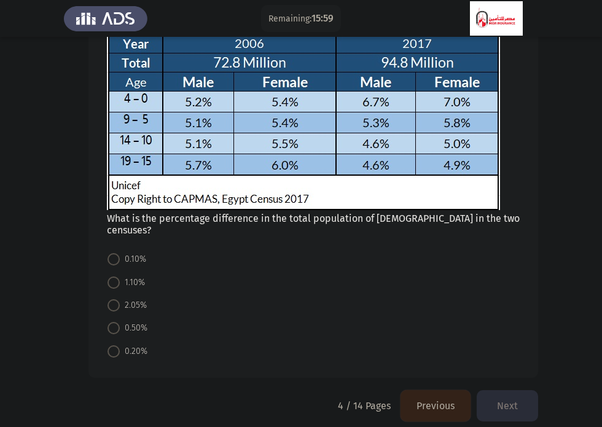
click at [415, 390] on button "Previous" at bounding box center [436, 405] width 70 height 31
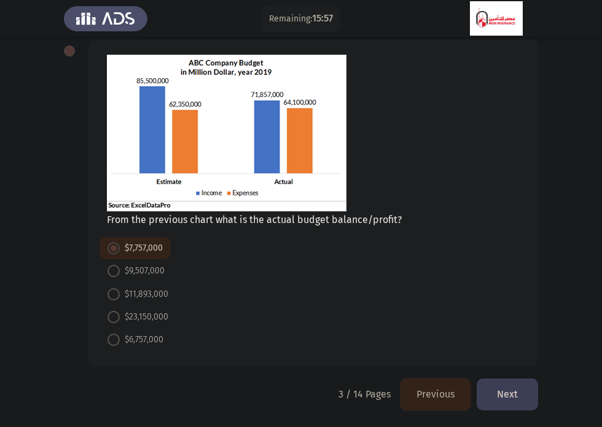
scroll to position [64, 0]
click at [505, 391] on button "Next" at bounding box center [507, 393] width 61 height 31
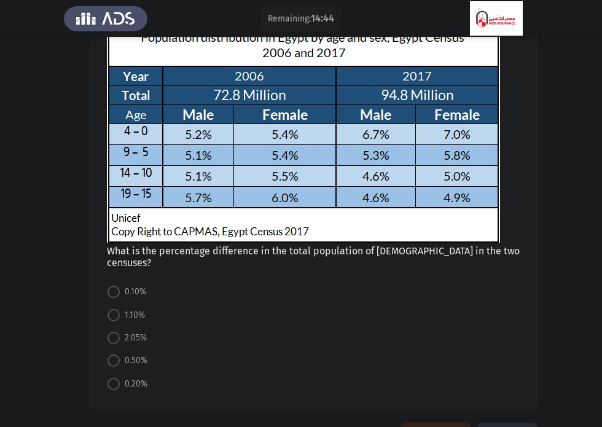
scroll to position [93, 0]
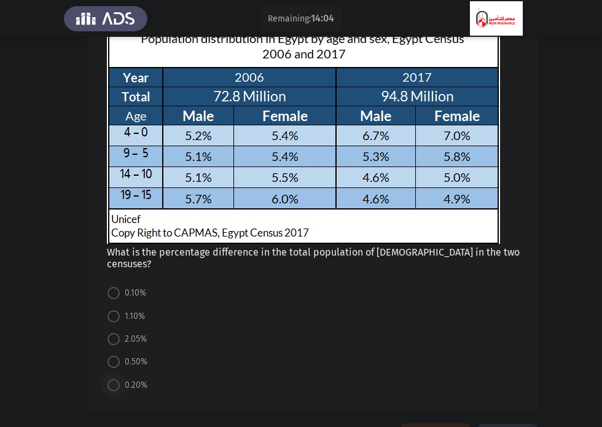
click at [114, 378] on label "0.20%" at bounding box center [128, 385] width 40 height 15
click at [114, 379] on input "0.20%" at bounding box center [114, 385] width 12 height 12
radio input "true"
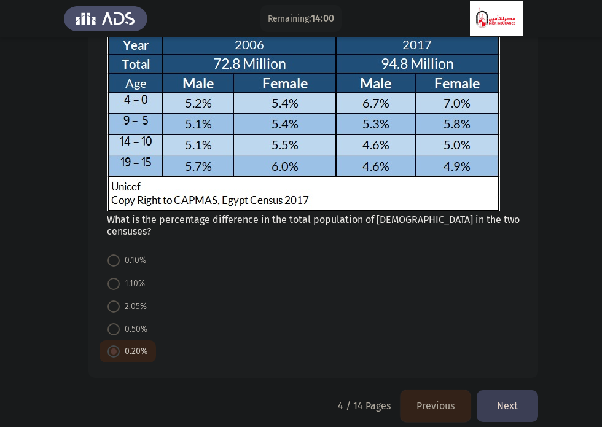
click at [520, 390] on button "Next" at bounding box center [507, 405] width 61 height 31
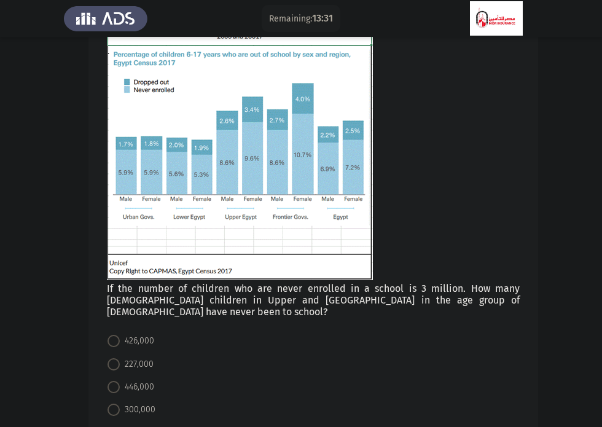
scroll to position [98, 0]
click at [115, 334] on span at bounding box center [114, 340] width 12 height 12
click at [115, 334] on input "426,000" at bounding box center [114, 340] width 12 height 12
radio input "true"
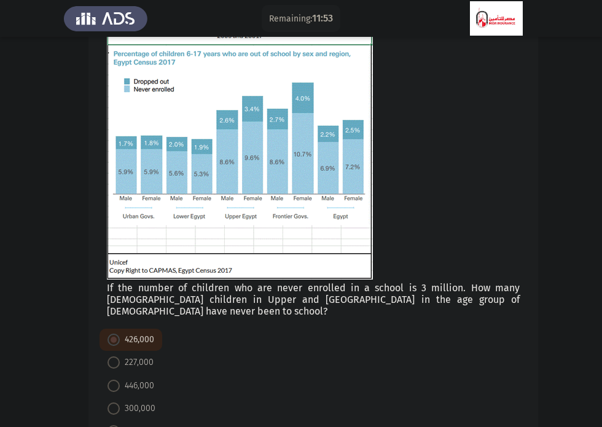
scroll to position [178, 0]
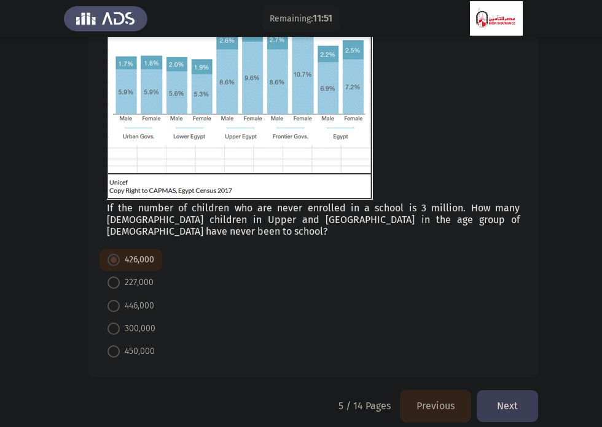
click at [501, 390] on button "Next" at bounding box center [507, 405] width 61 height 31
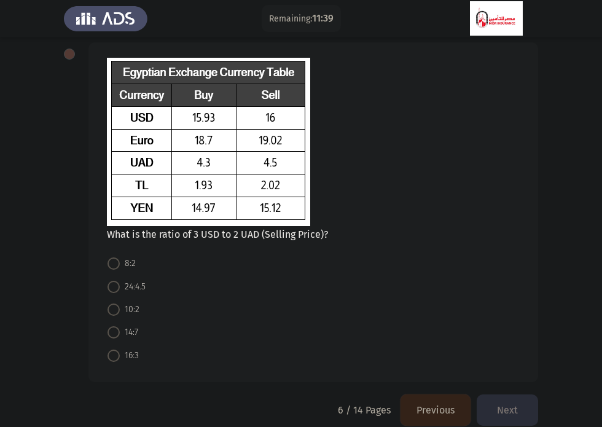
scroll to position [60, 0]
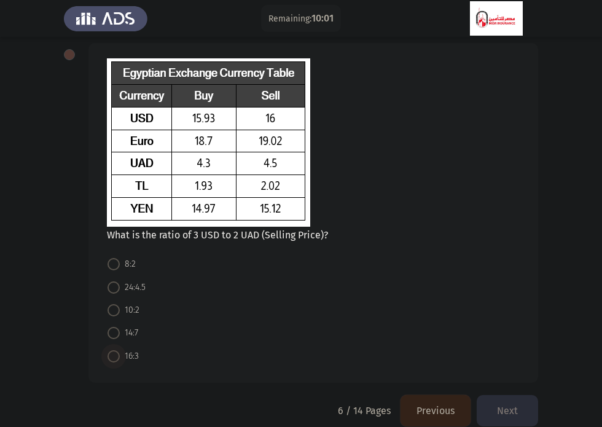
click at [113, 353] on span at bounding box center [114, 356] width 12 height 12
click at [113, 353] on input "16:3" at bounding box center [114, 356] width 12 height 12
radio input "true"
click at [509, 407] on button "Next" at bounding box center [507, 409] width 61 height 31
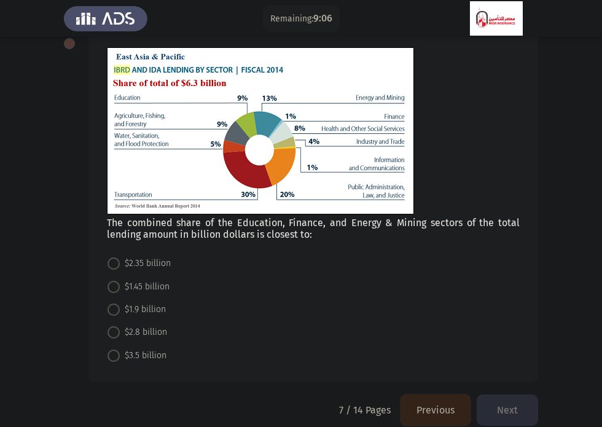
scroll to position [87, 0]
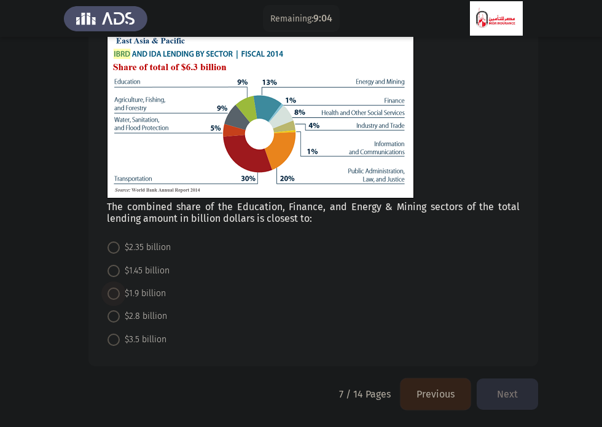
click at [114, 294] on span at bounding box center [114, 294] width 12 height 12
click at [114, 294] on input "$1.9 billion" at bounding box center [114, 294] width 12 height 12
radio input "true"
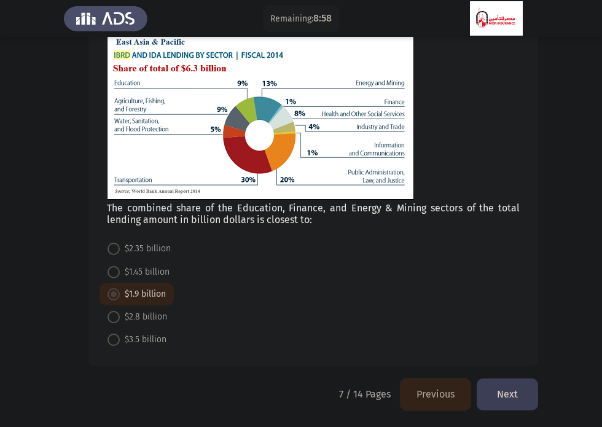
click at [504, 399] on button "Next" at bounding box center [507, 393] width 61 height 31
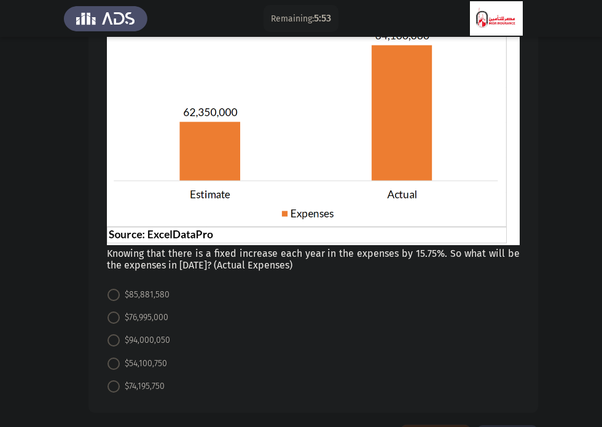
scroll to position [137, 0]
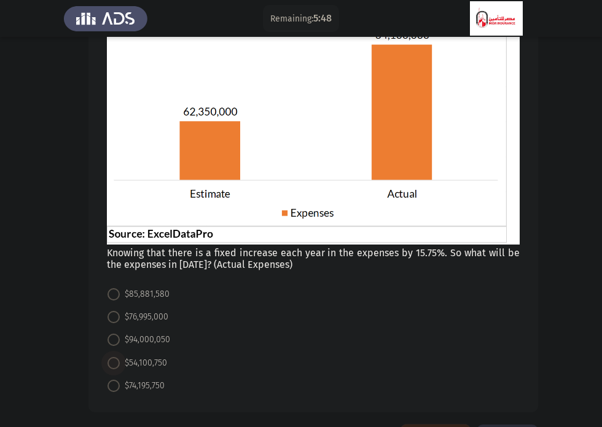
click at [112, 367] on span at bounding box center [114, 363] width 12 height 12
click at [112, 367] on input "$54,100,750" at bounding box center [114, 363] width 12 height 12
radio input "true"
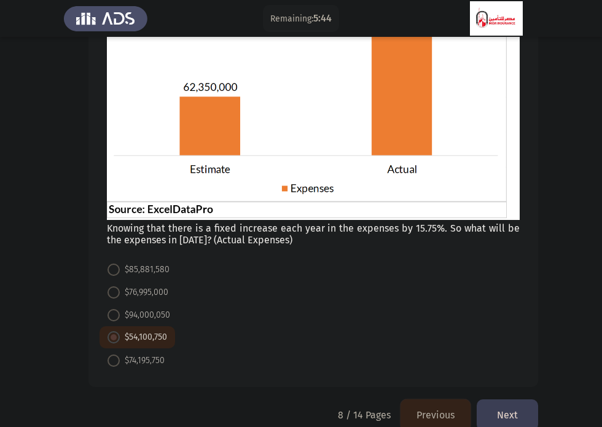
scroll to position [182, 0]
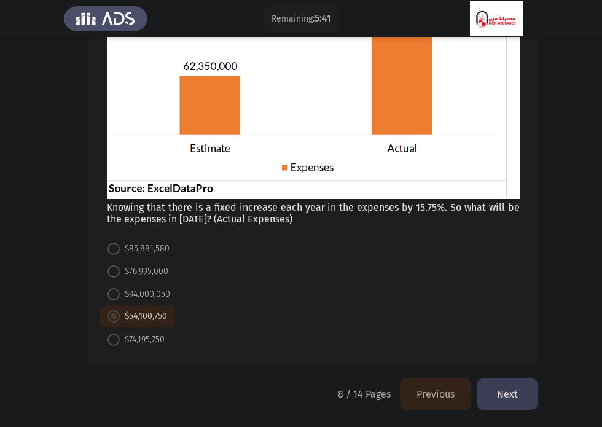
click at [498, 385] on button "Next" at bounding box center [507, 393] width 61 height 31
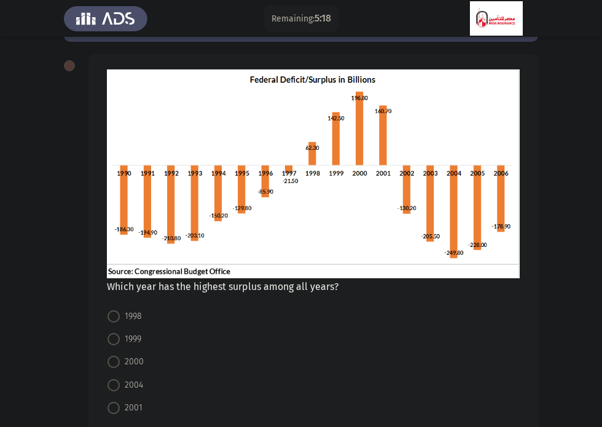
scroll to position [86, 0]
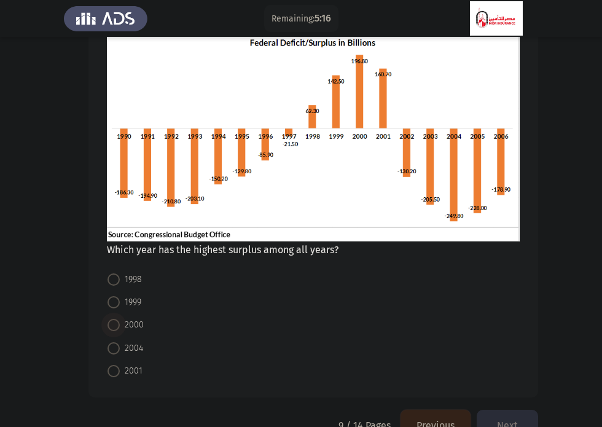
click at [127, 318] on span "2000" at bounding box center [132, 325] width 24 height 15
click at [120, 319] on input "2000" at bounding box center [114, 325] width 12 height 12
radio input "true"
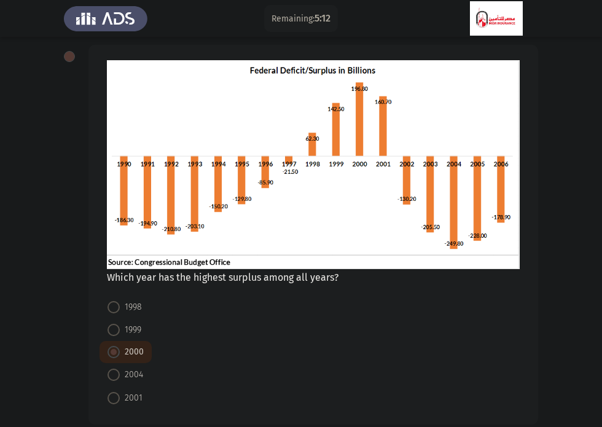
scroll to position [117, 0]
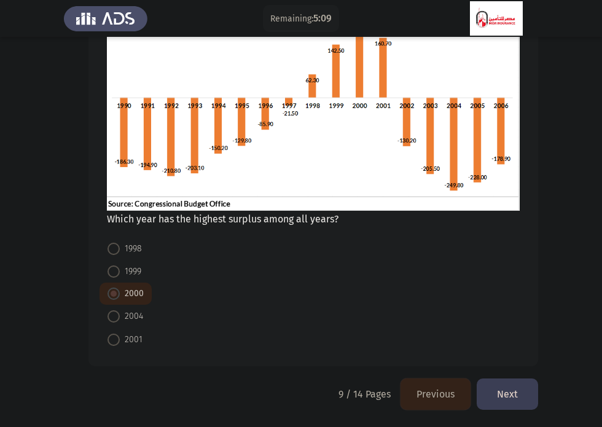
click at [508, 400] on button "Next" at bounding box center [507, 393] width 61 height 31
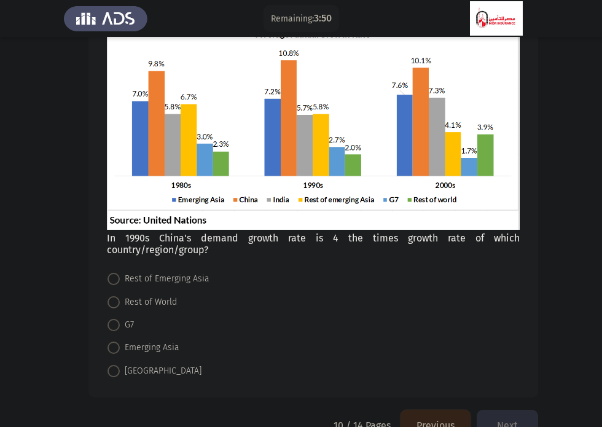
scroll to position [106, 0]
click at [120, 305] on span "Rest of World" at bounding box center [148, 302] width 57 height 15
click at [120, 305] on input "Rest of World" at bounding box center [114, 302] width 12 height 12
radio input "true"
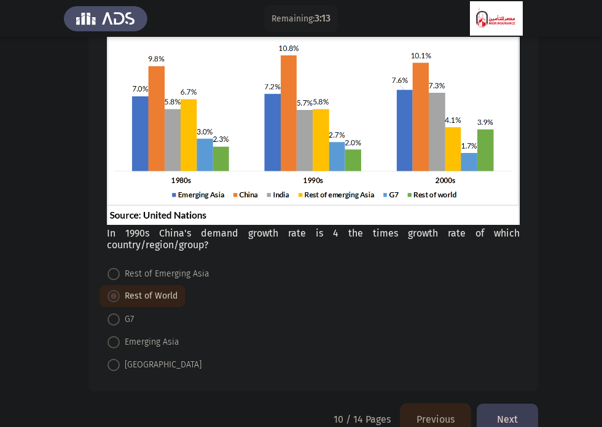
scroll to position [136, 0]
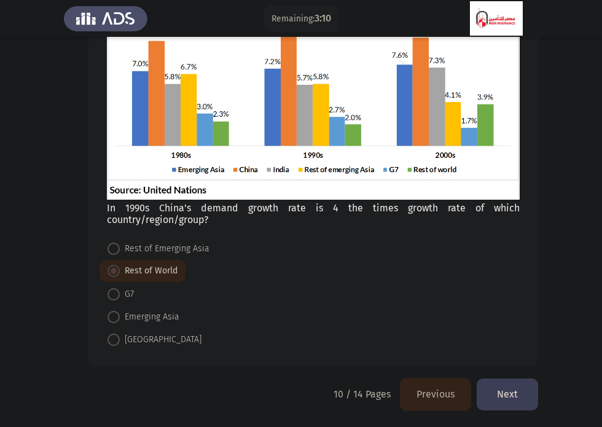
click at [501, 384] on button "Next" at bounding box center [507, 393] width 61 height 31
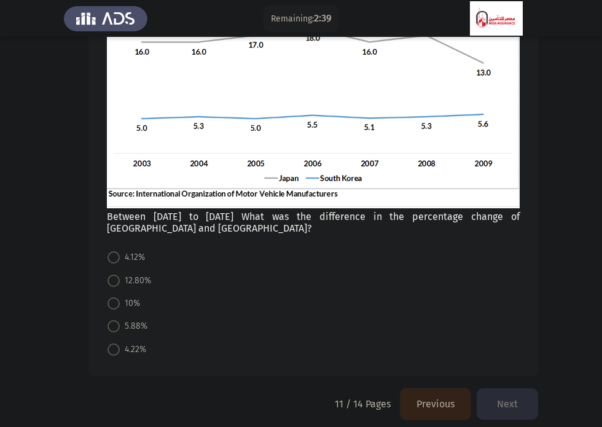
scroll to position [166, 0]
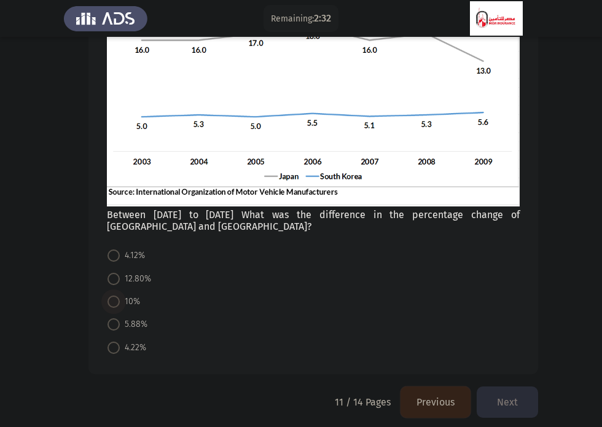
click at [114, 300] on span at bounding box center [114, 302] width 12 height 12
click at [114, 300] on input "10%" at bounding box center [114, 302] width 12 height 12
radio input "true"
click at [506, 396] on button "Next" at bounding box center [507, 400] width 61 height 31
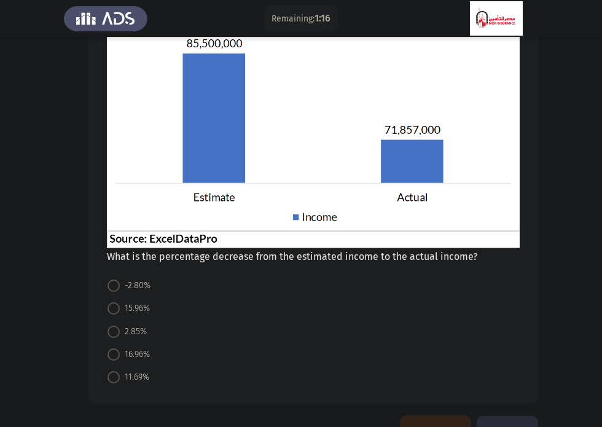
scroll to position [155, 0]
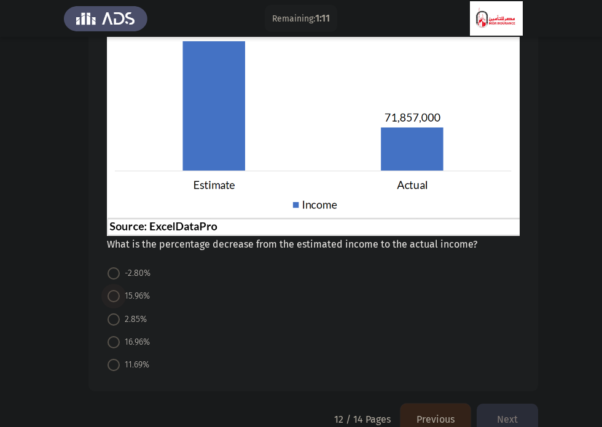
click at [113, 300] on span at bounding box center [114, 296] width 12 height 12
click at [113, 300] on input "15.96%" at bounding box center [114, 296] width 12 height 12
radio input "true"
click at [511, 410] on button "Next" at bounding box center [507, 418] width 61 height 31
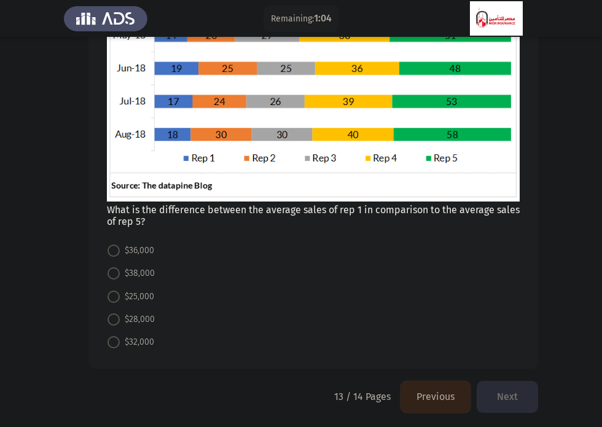
scroll to position [260, 0]
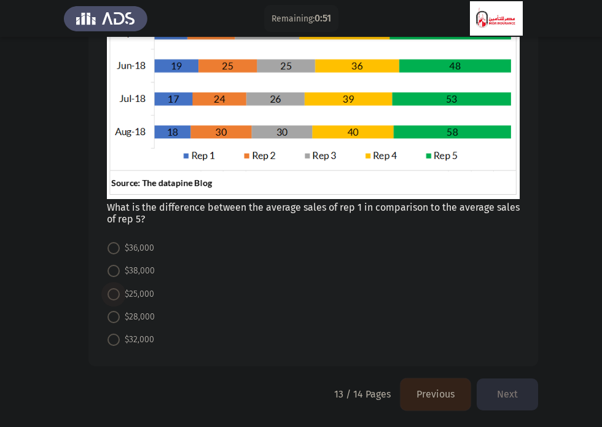
click at [109, 293] on span at bounding box center [114, 294] width 12 height 12
click at [109, 293] on input "$25,000" at bounding box center [114, 294] width 12 height 12
radio input "true"
click at [490, 387] on button "Next" at bounding box center [507, 393] width 61 height 31
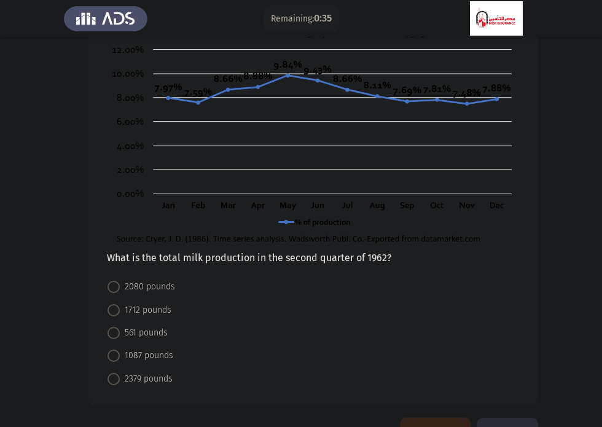
scroll to position [100, 0]
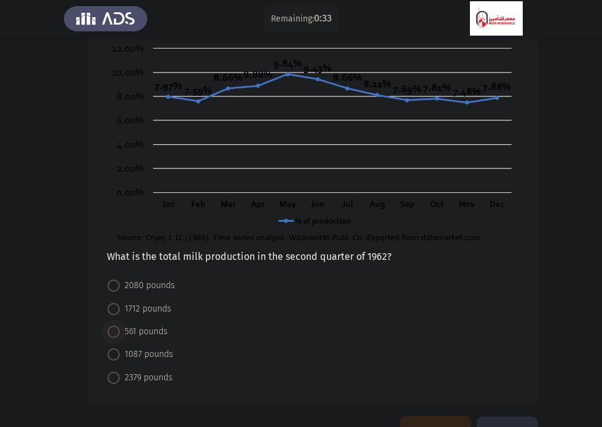
click at [112, 329] on span at bounding box center [114, 332] width 12 height 12
click at [112, 329] on input "561 pounds" at bounding box center [114, 332] width 12 height 12
radio input "true"
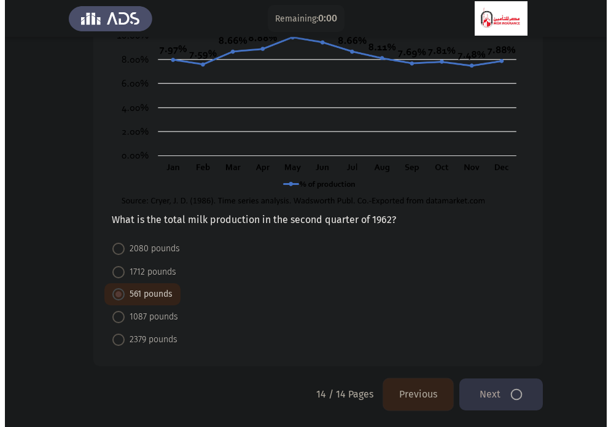
scroll to position [0, 0]
